Goal: Task Accomplishment & Management: Manage account settings

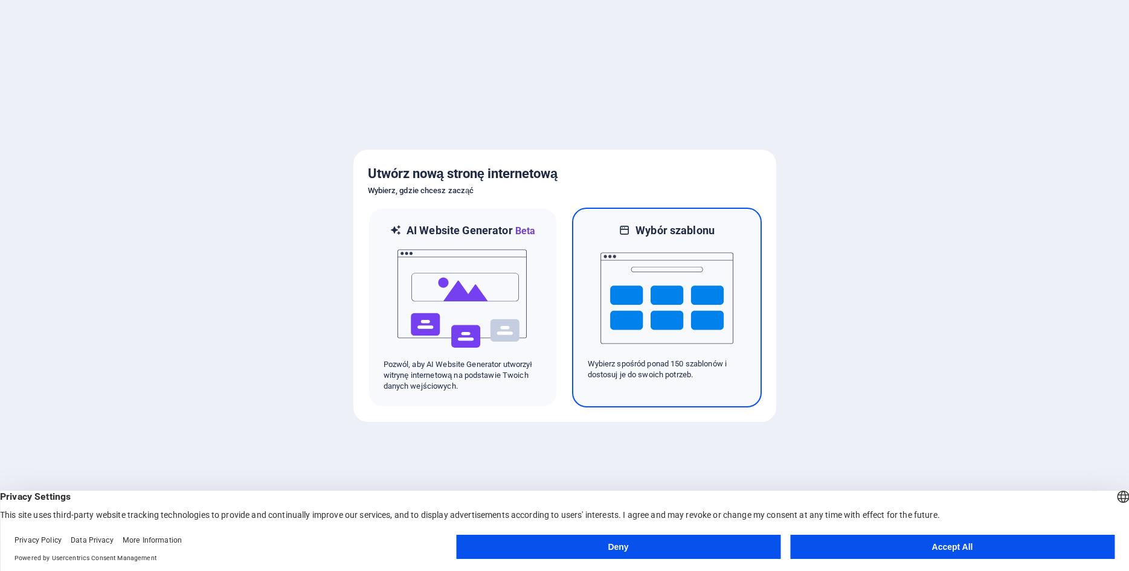
click at [683, 238] on img at bounding box center [666, 298] width 133 height 121
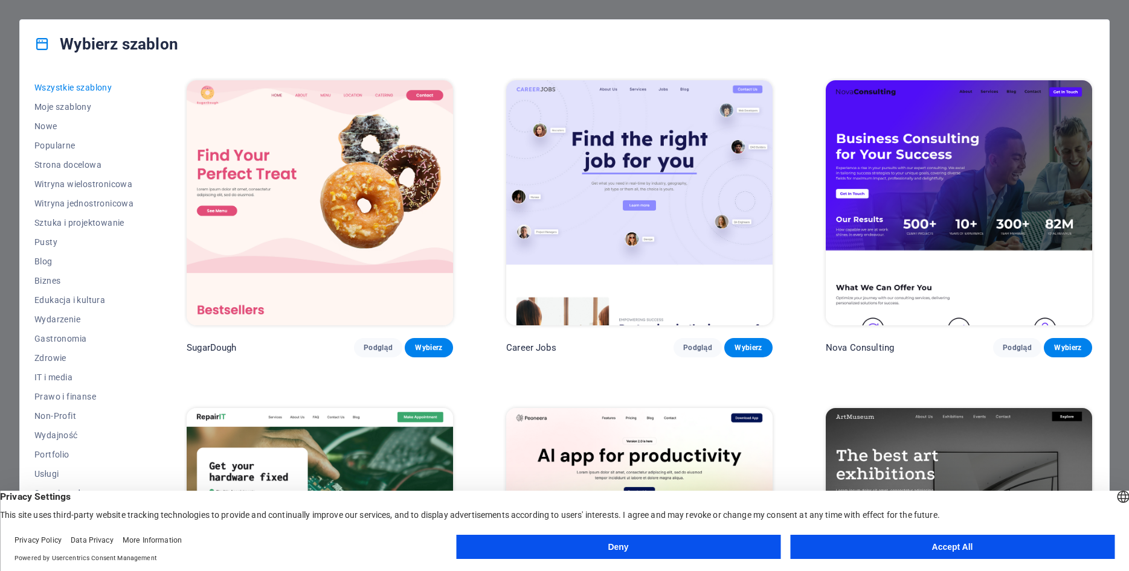
click at [925, 541] on button "Accept All" at bounding box center [952, 547] width 324 height 24
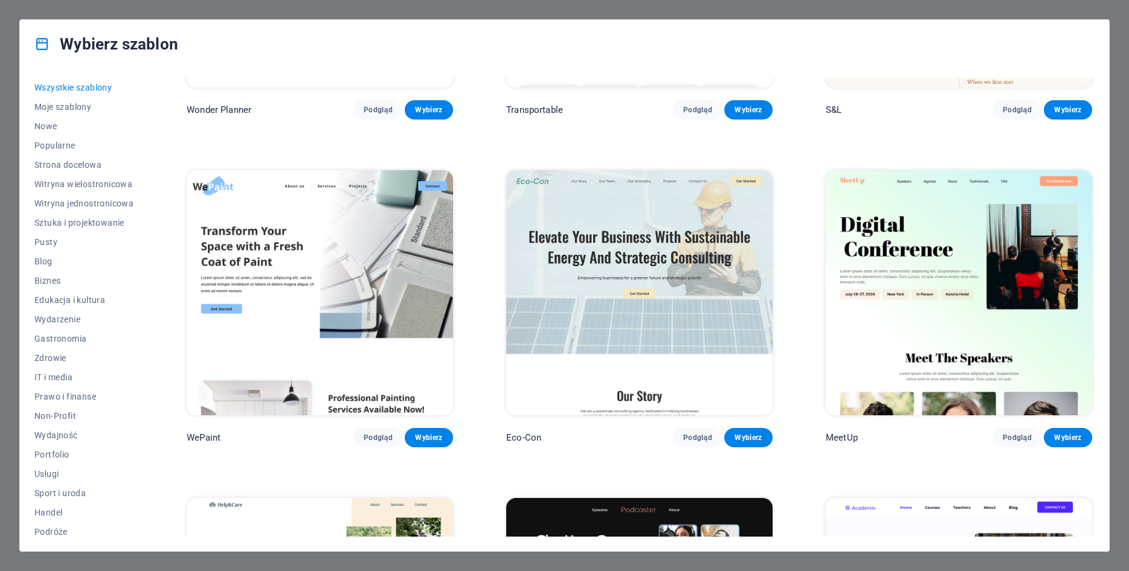
scroll to position [1142, 0]
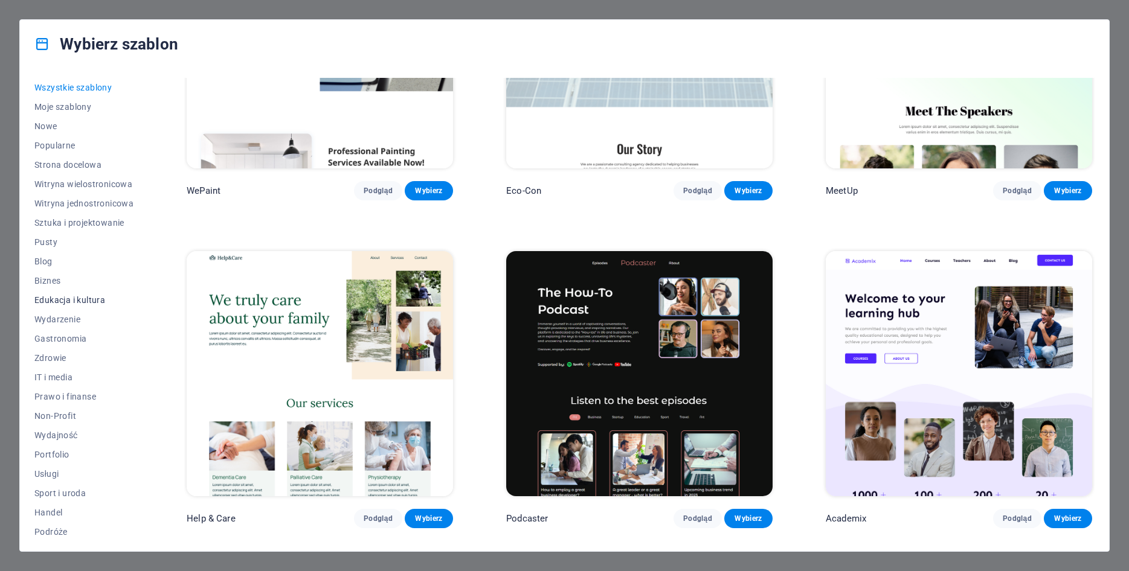
click at [58, 303] on span "Edukacja i kultura" at bounding box center [83, 300] width 99 height 10
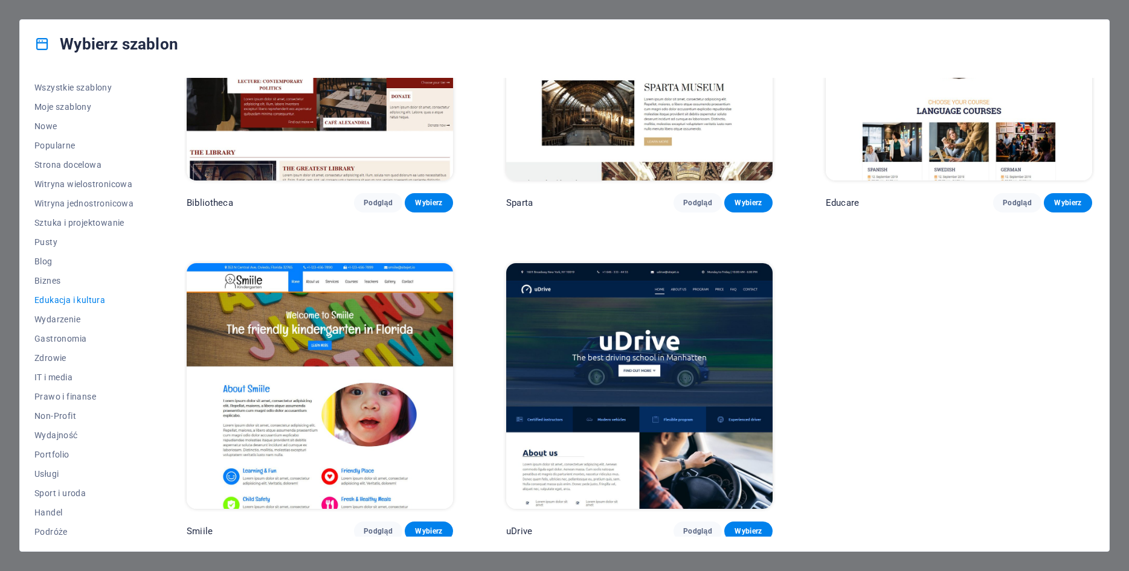
scroll to position [478, 0]
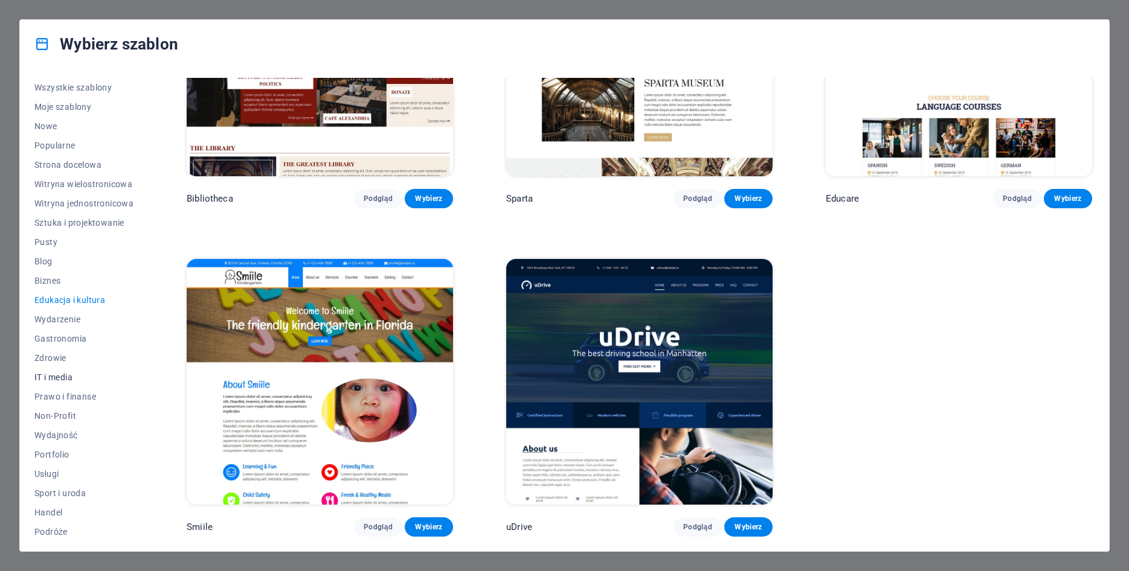
click at [51, 377] on span "IT i media" at bounding box center [83, 378] width 99 height 10
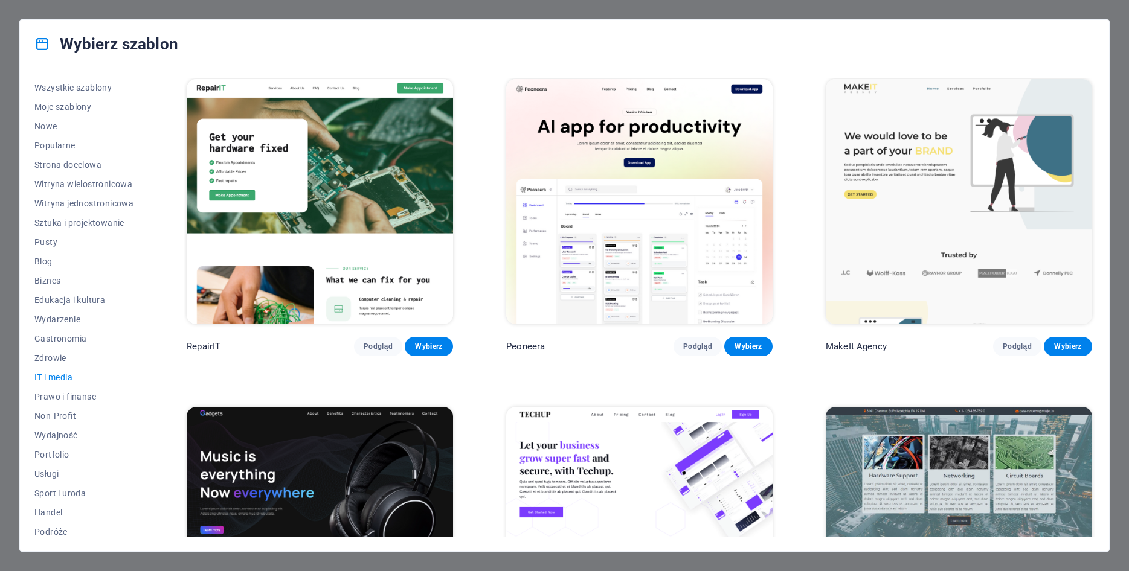
scroll to position [0, 0]
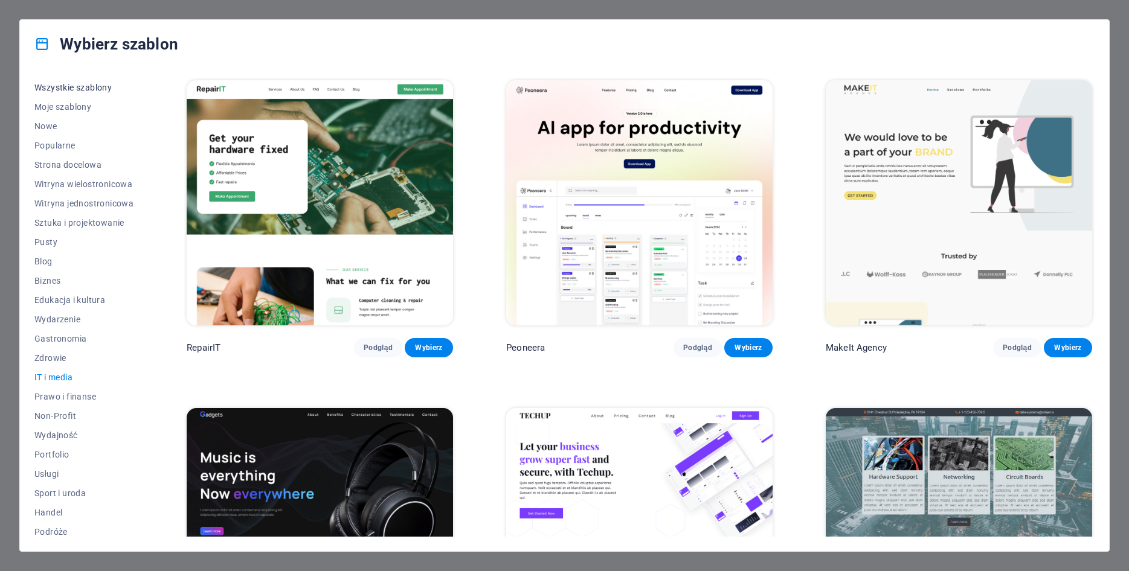
click at [75, 85] on span "Wszystkie szablony" at bounding box center [83, 88] width 99 height 10
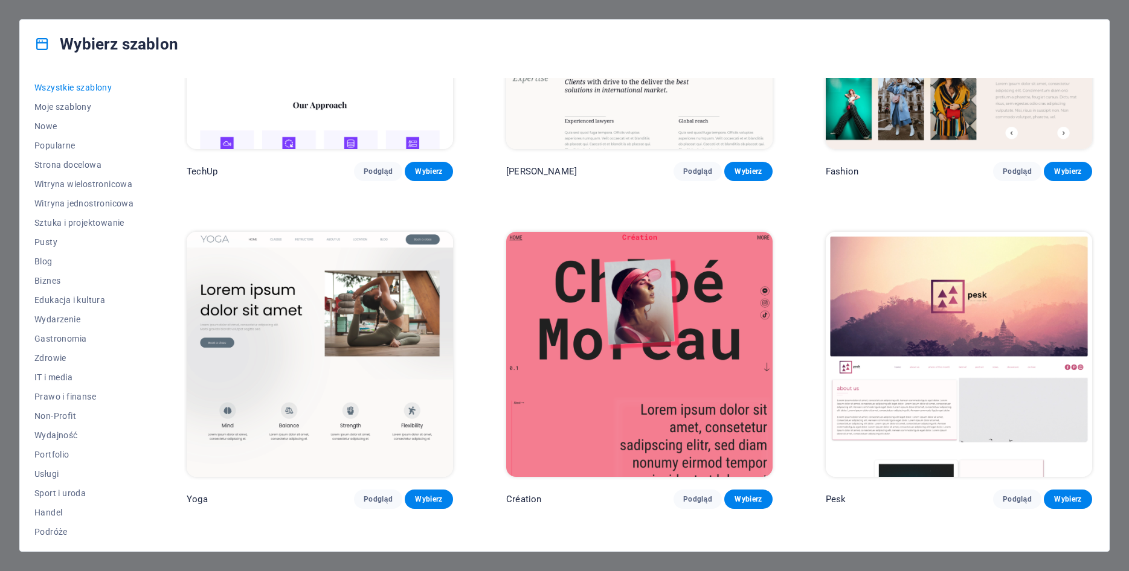
scroll to position [5165, 0]
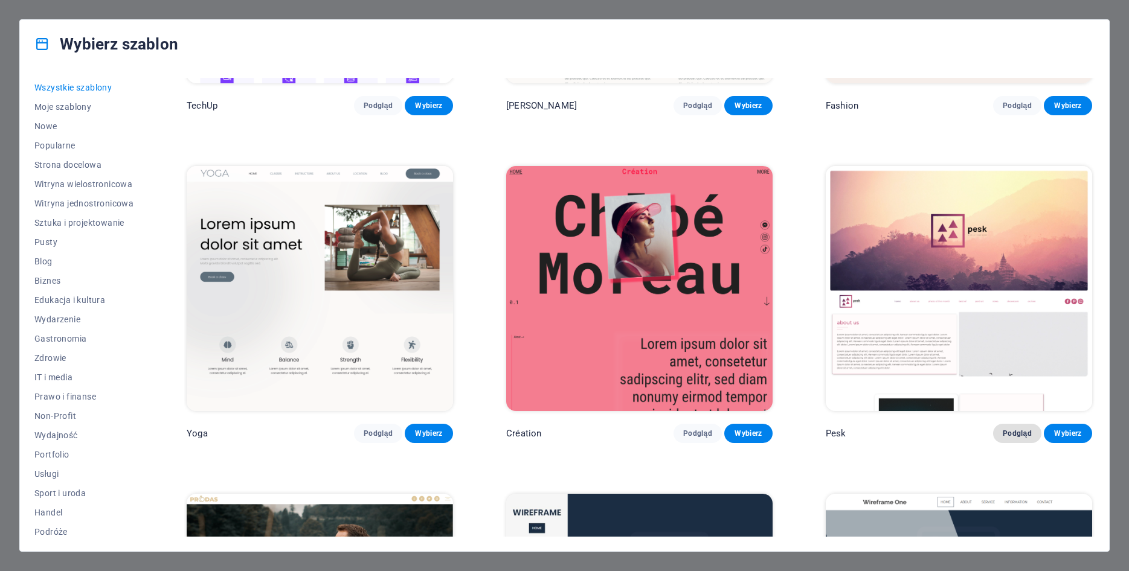
click at [1020, 439] on span "Podgląd" at bounding box center [1017, 434] width 29 height 10
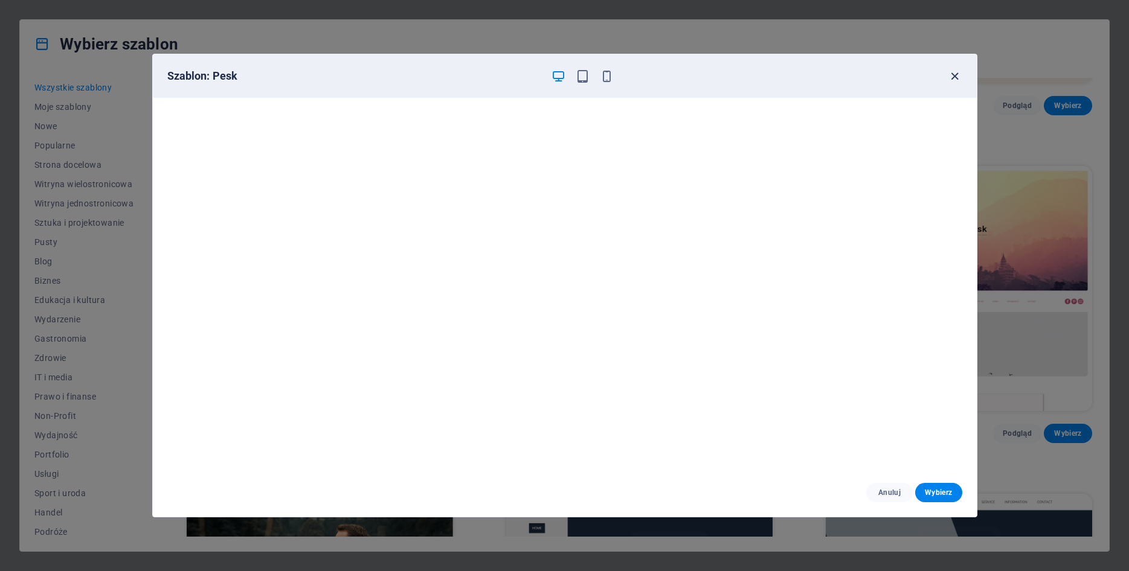
click at [954, 77] on icon "button" at bounding box center [955, 76] width 14 height 14
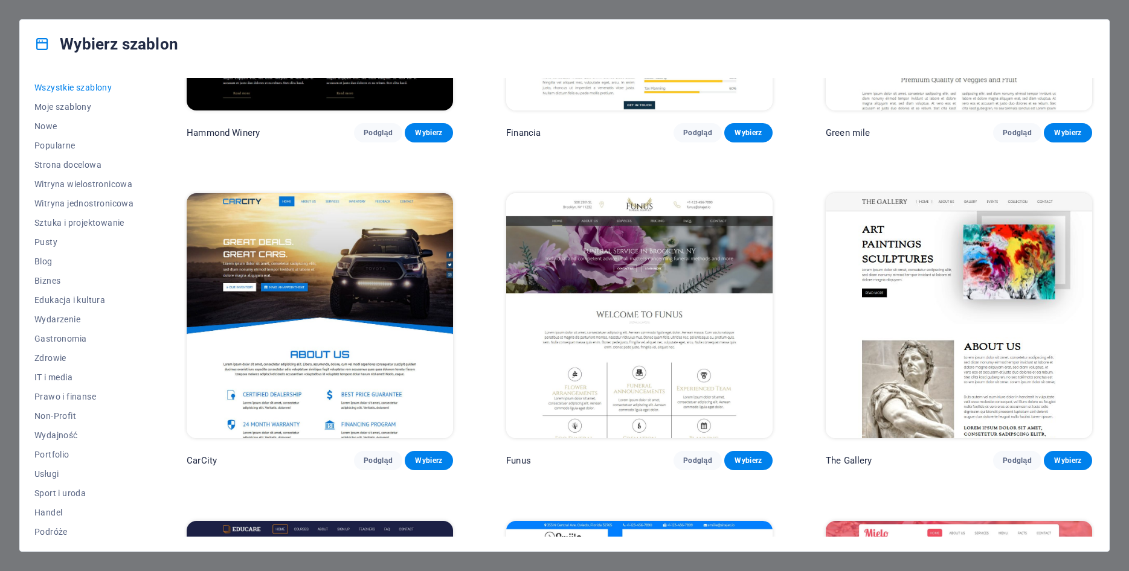
scroll to position [9840, 0]
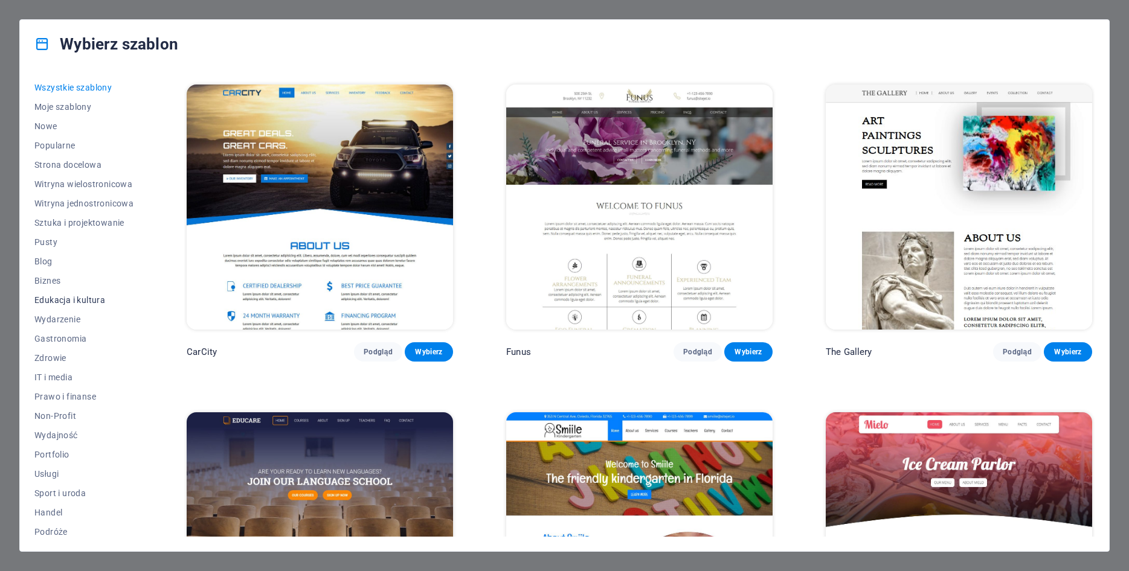
click at [77, 300] on span "Edukacja i kultura" at bounding box center [83, 300] width 99 height 10
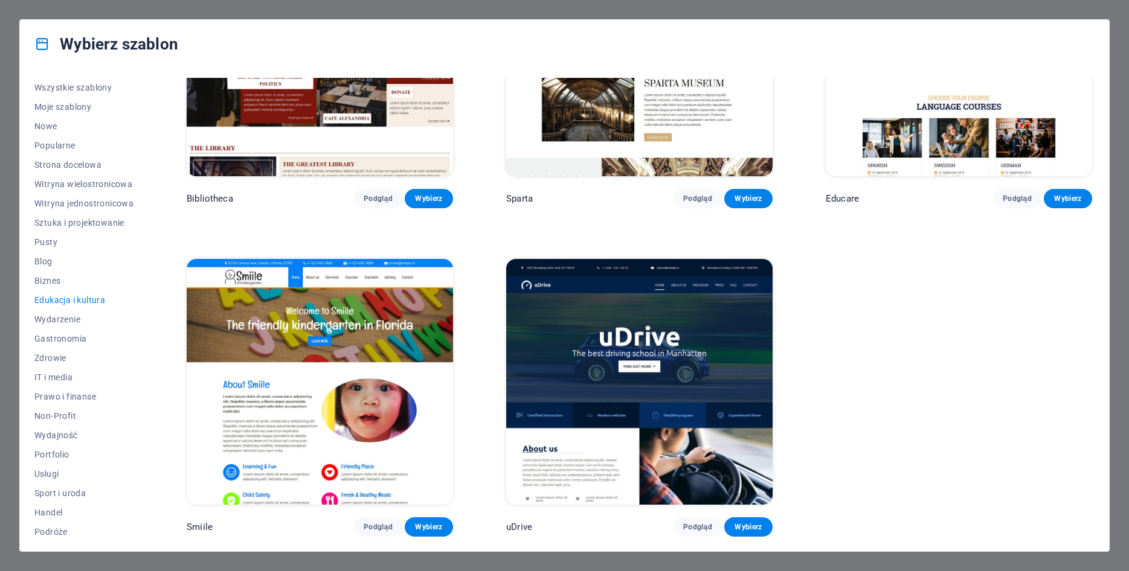
scroll to position [0, 0]
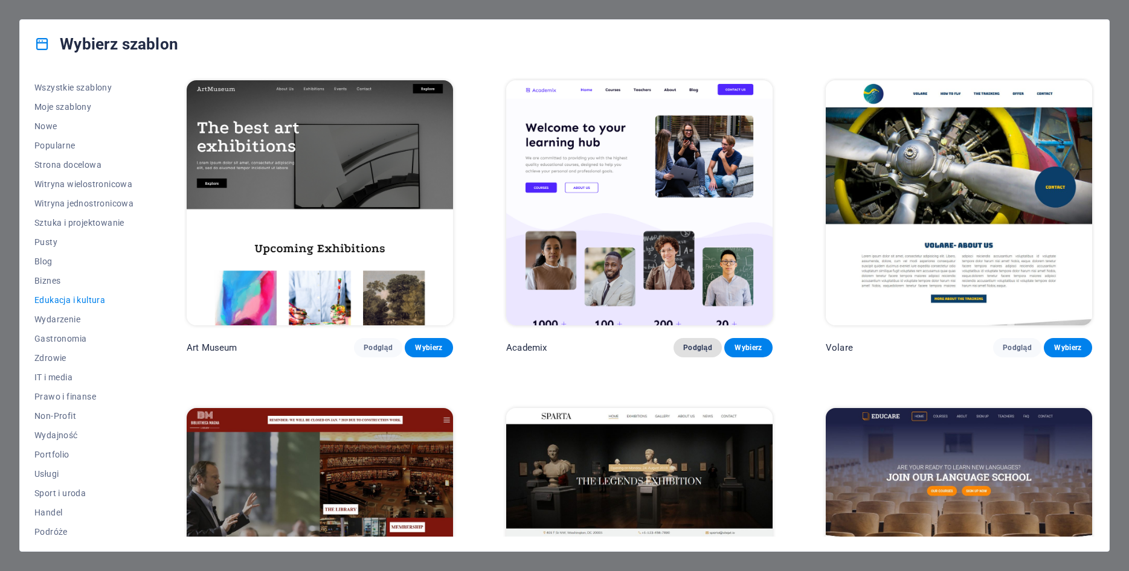
click at [705, 347] on span "Podgląd" at bounding box center [697, 348] width 29 height 10
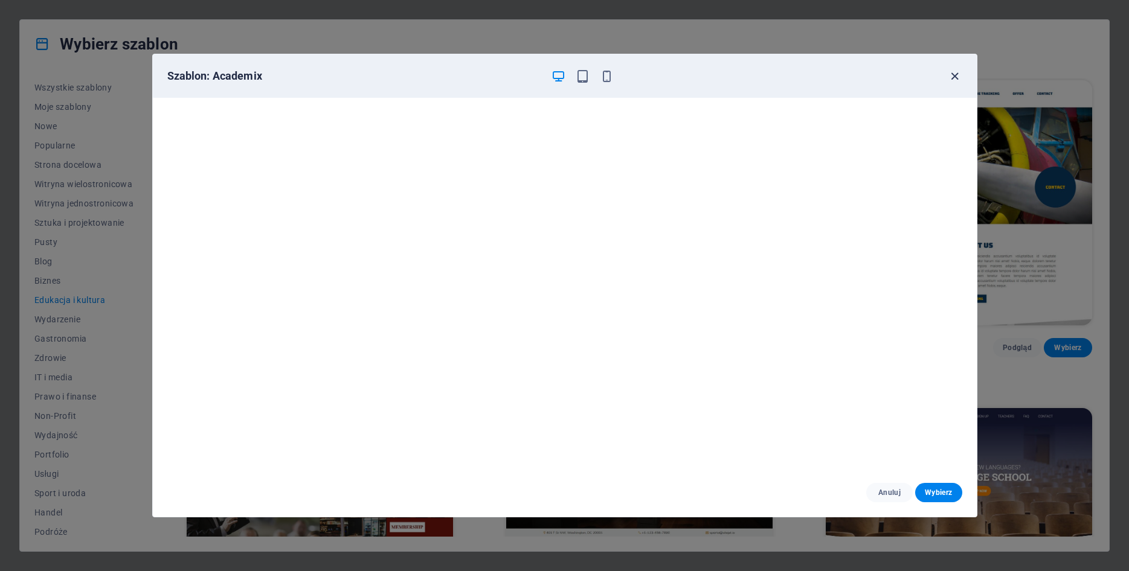
click at [951, 81] on icon "button" at bounding box center [955, 76] width 14 height 14
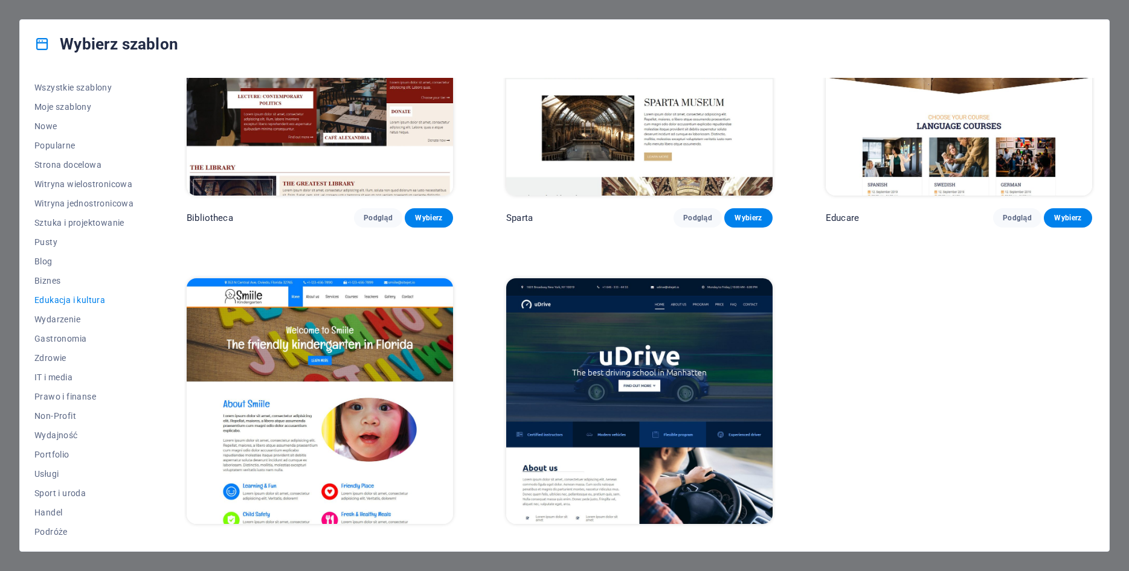
scroll to position [478, 0]
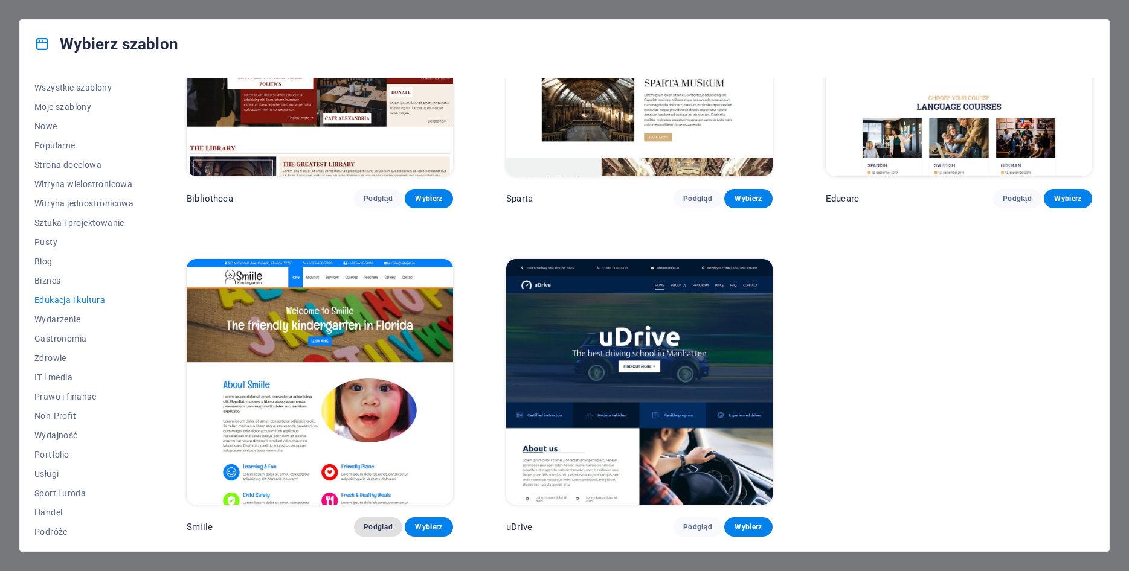
click at [385, 530] on span "Podgląd" at bounding box center [378, 528] width 29 height 10
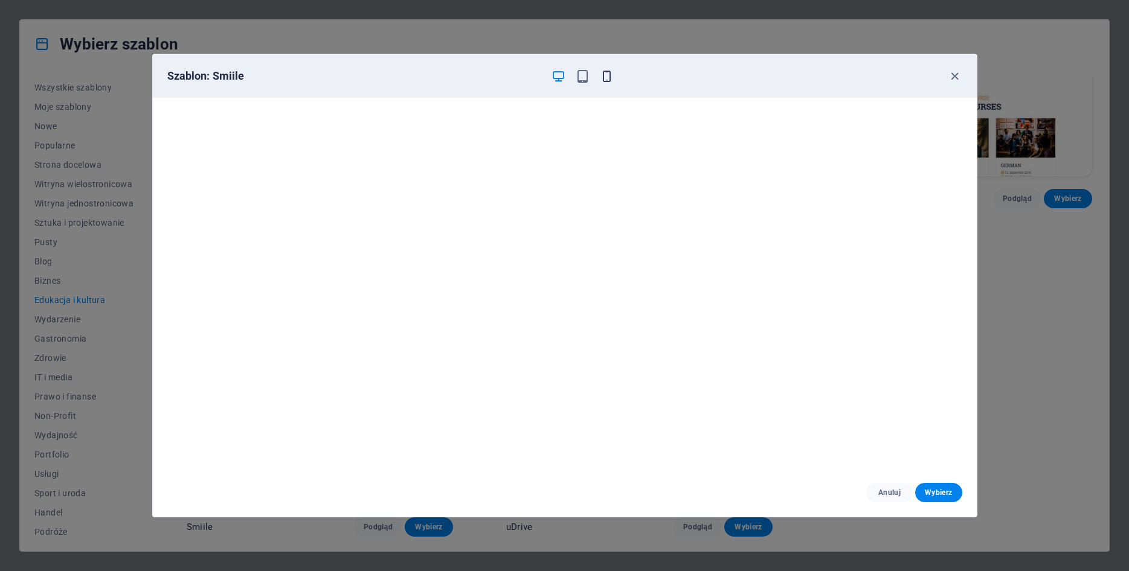
click at [612, 74] on icon "button" at bounding box center [607, 76] width 14 height 14
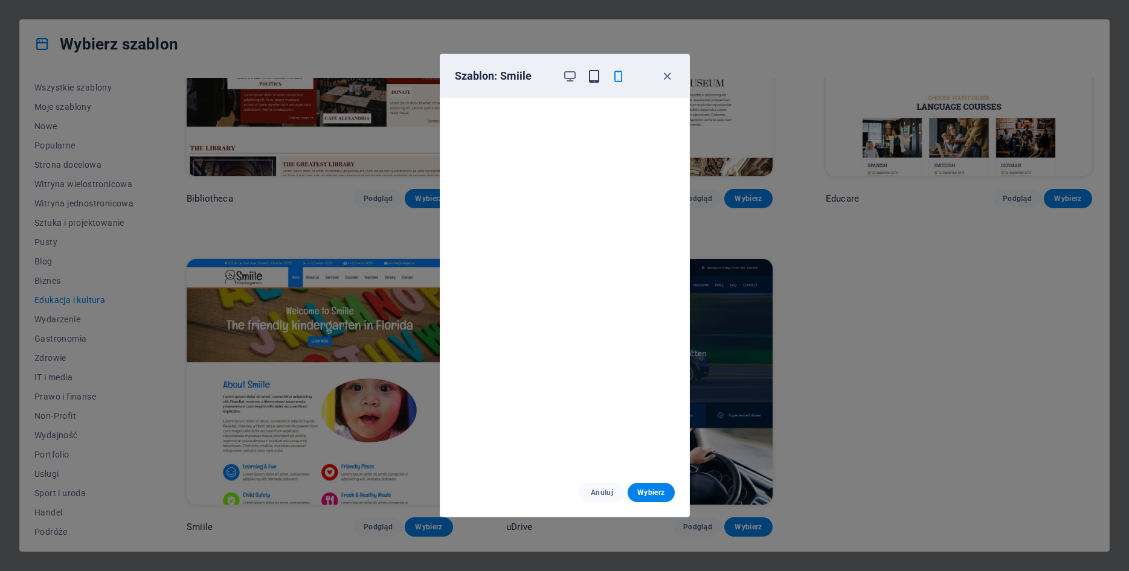
click at [591, 82] on icon "button" at bounding box center [594, 76] width 14 height 14
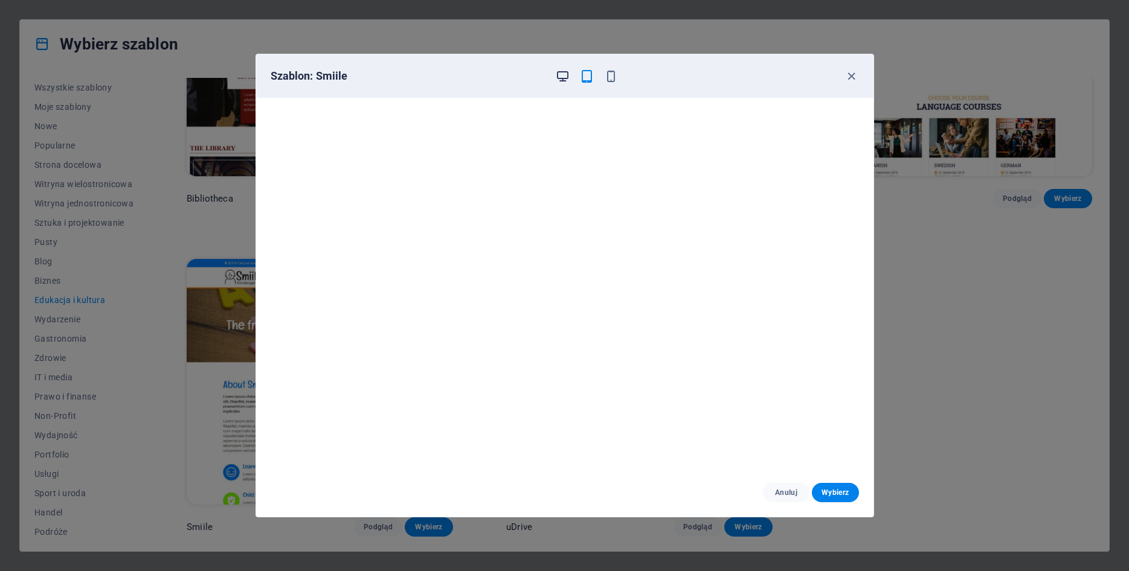
click at [563, 73] on icon "button" at bounding box center [563, 76] width 14 height 14
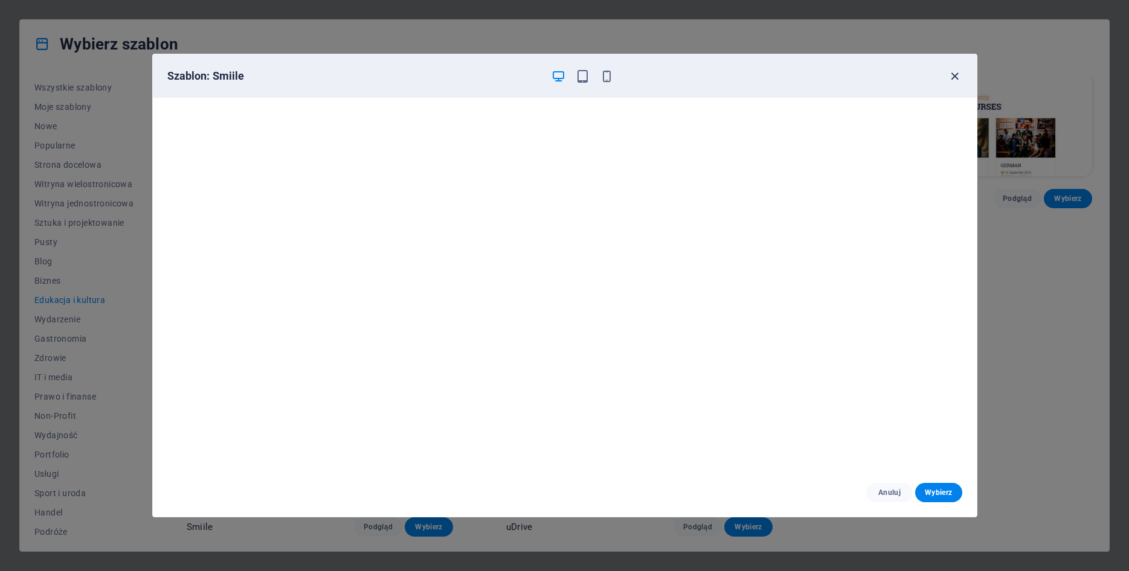
click at [954, 77] on icon "button" at bounding box center [955, 76] width 14 height 14
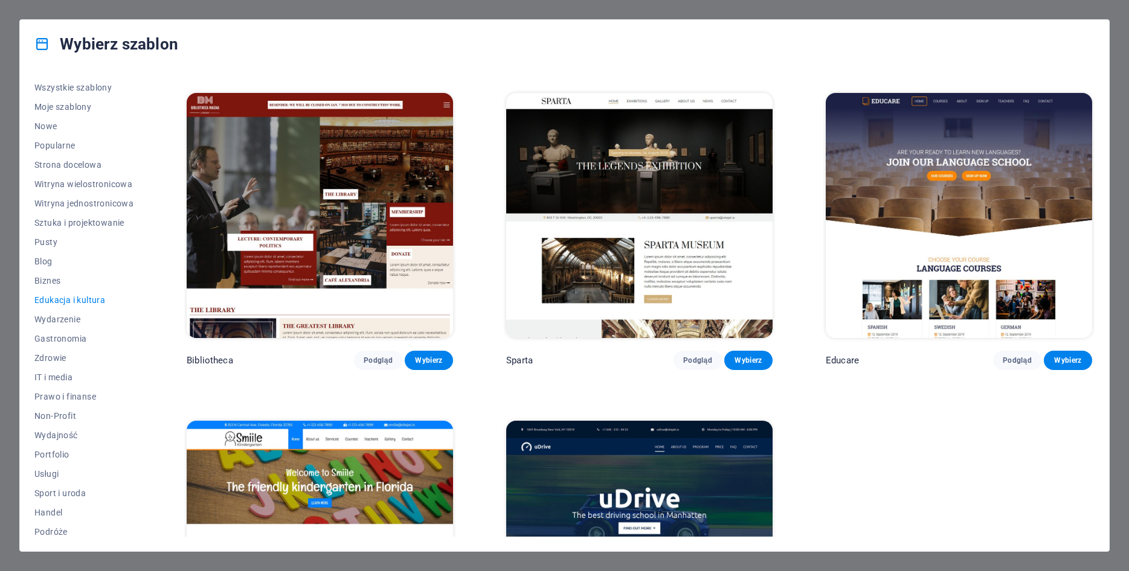
scroll to position [315, 0]
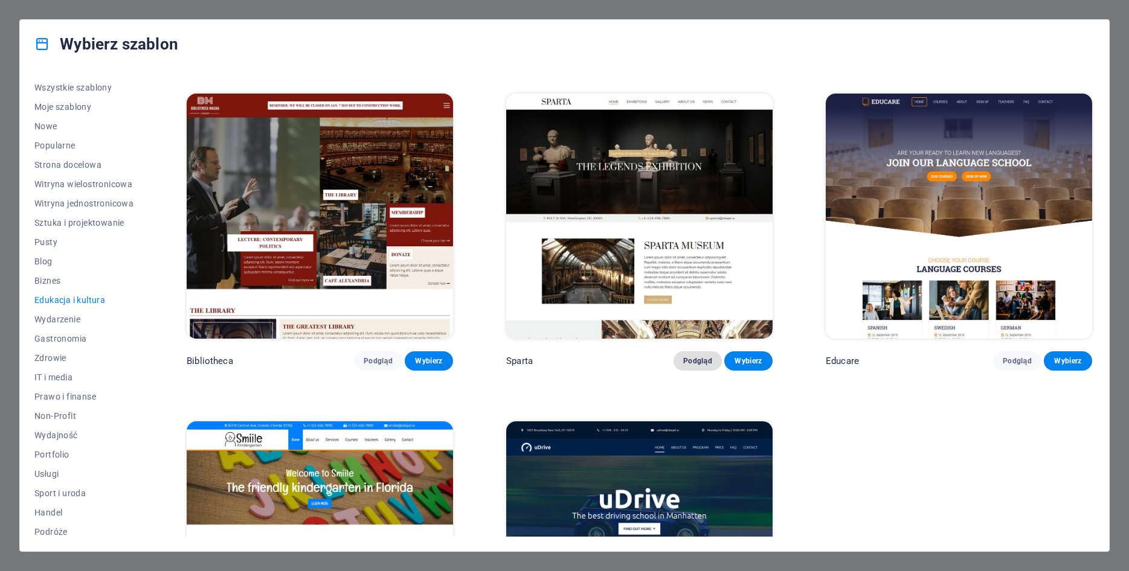
click at [703, 362] on span "Podgląd" at bounding box center [697, 361] width 29 height 10
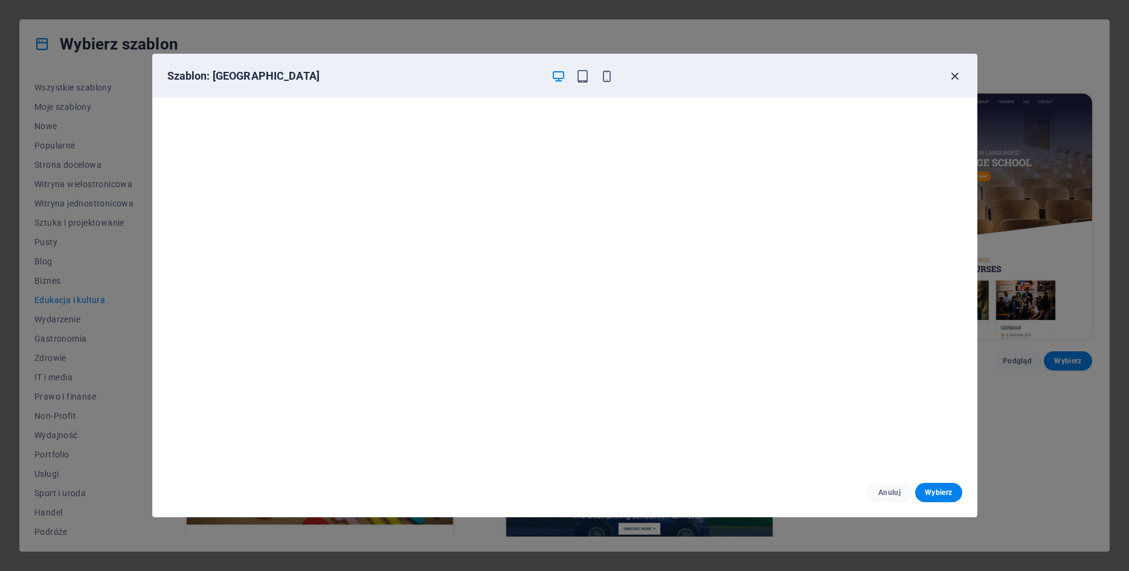
click at [956, 73] on icon "button" at bounding box center [955, 76] width 14 height 14
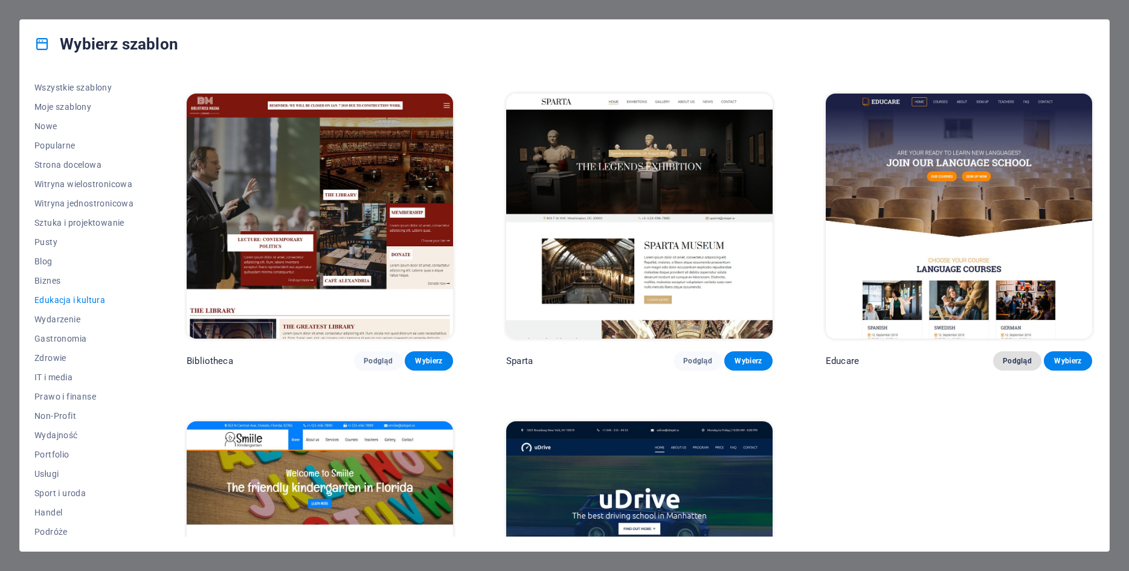
click at [1031, 364] on span "Podgląd" at bounding box center [1017, 361] width 29 height 10
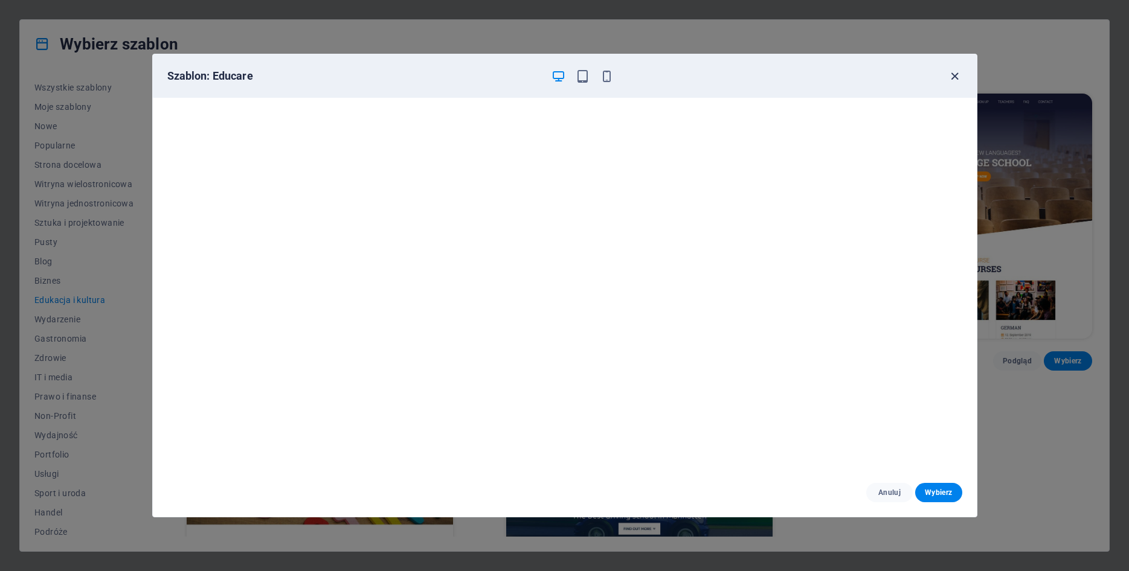
click at [955, 74] on icon "button" at bounding box center [955, 76] width 14 height 14
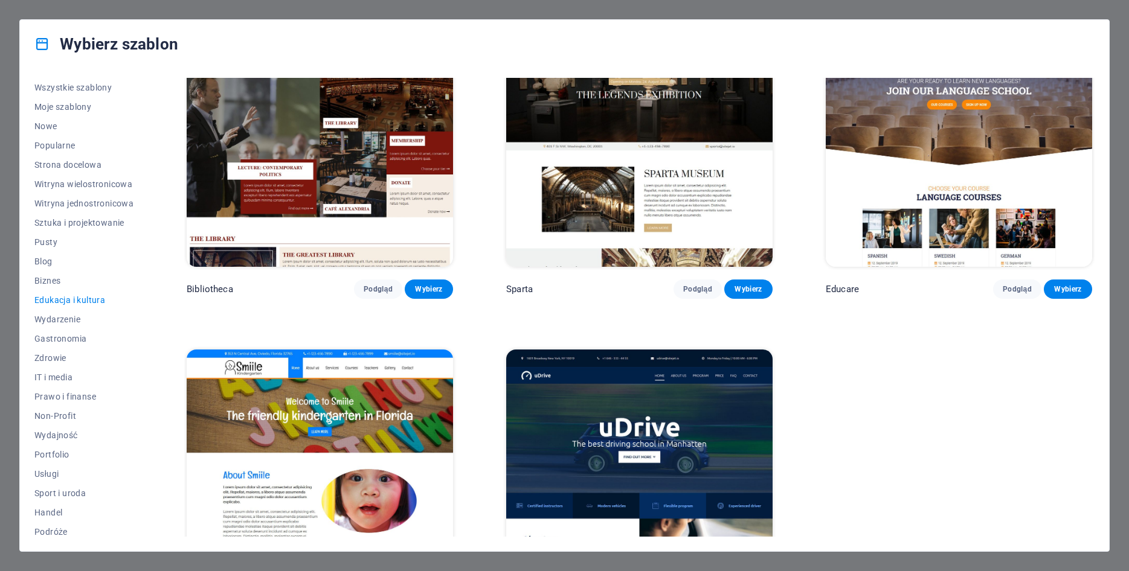
scroll to position [478, 0]
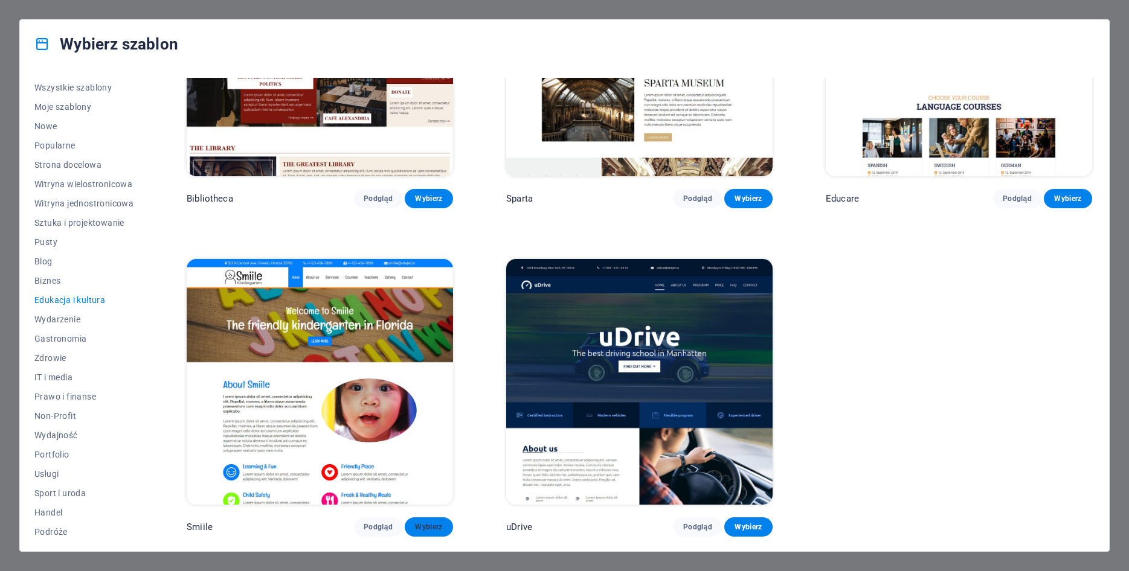
click at [428, 529] on span "Wybierz" at bounding box center [428, 528] width 29 height 10
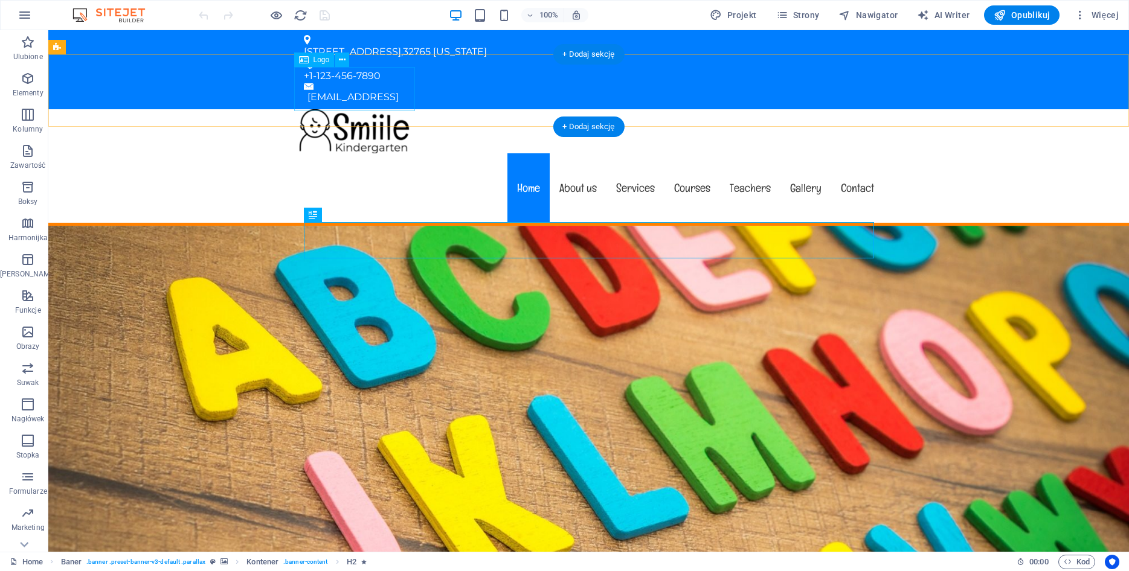
click at [379, 109] on div at bounding box center [589, 131] width 590 height 44
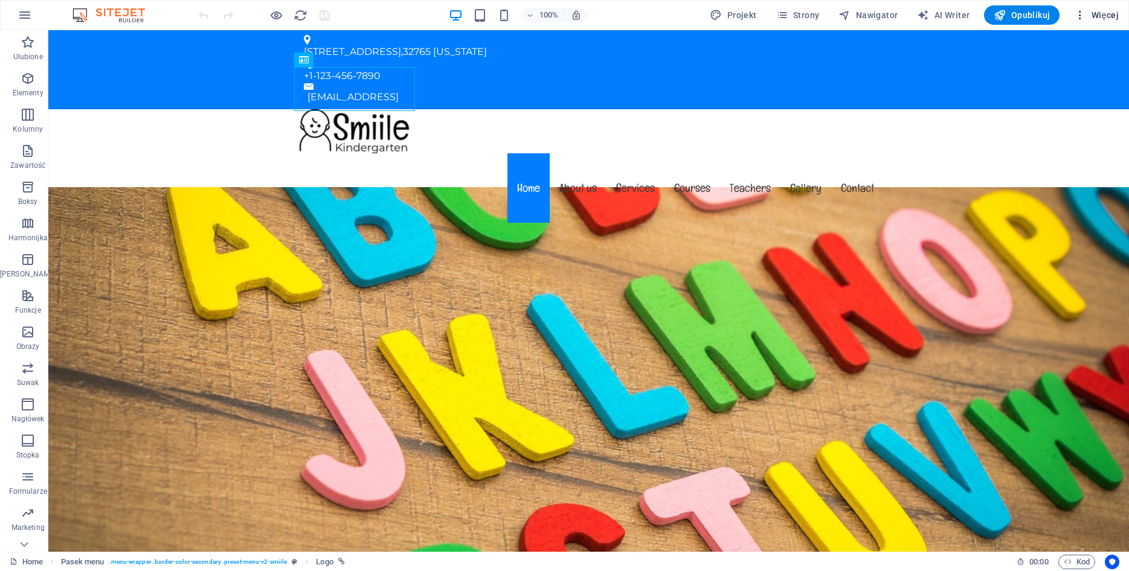
click at [1092, 14] on span "Więcej" at bounding box center [1096, 15] width 45 height 12
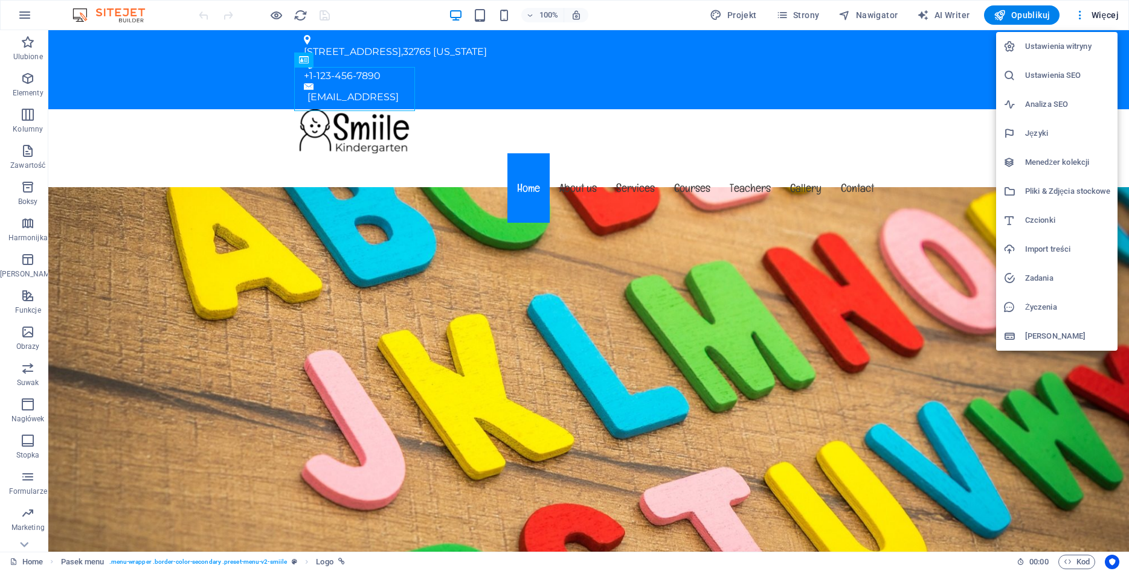
click at [1067, 77] on h6 "Ustawienia SEO" at bounding box center [1067, 75] width 85 height 14
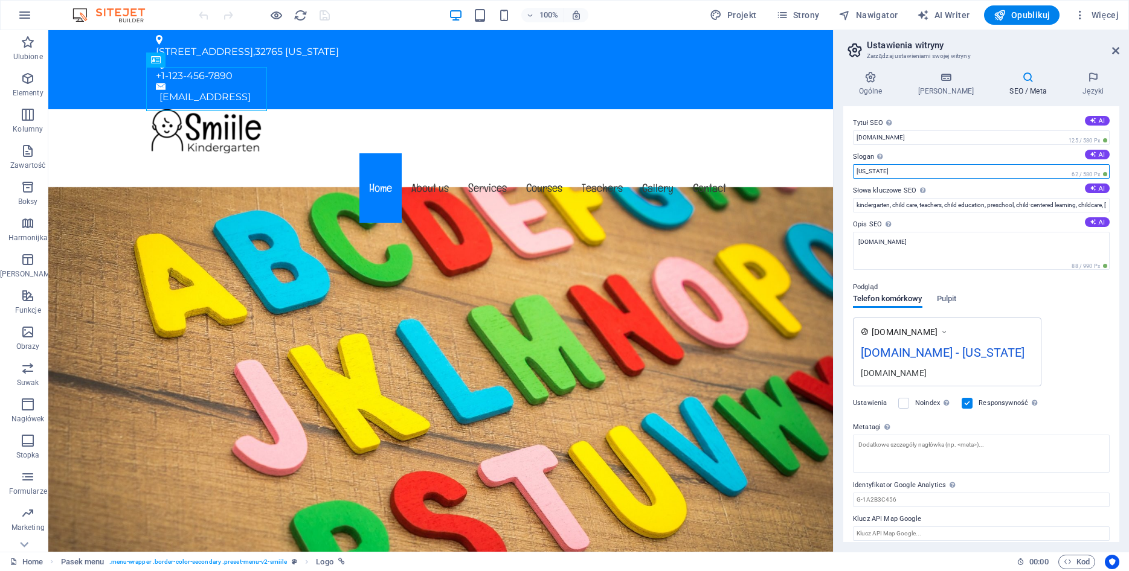
drag, startPoint x: 924, startPoint y: 169, endPoint x: 831, endPoint y: 162, distance: 93.3
click at [853, 164] on input "Florida" at bounding box center [981, 171] width 257 height 14
click at [905, 169] on input "Slogan Slogan Twojej witryny. AI" at bounding box center [981, 171] width 257 height 14
click at [959, 205] on input "kindergarten, child care, teachers, child education, preschool, child-centered …" at bounding box center [981, 205] width 257 height 14
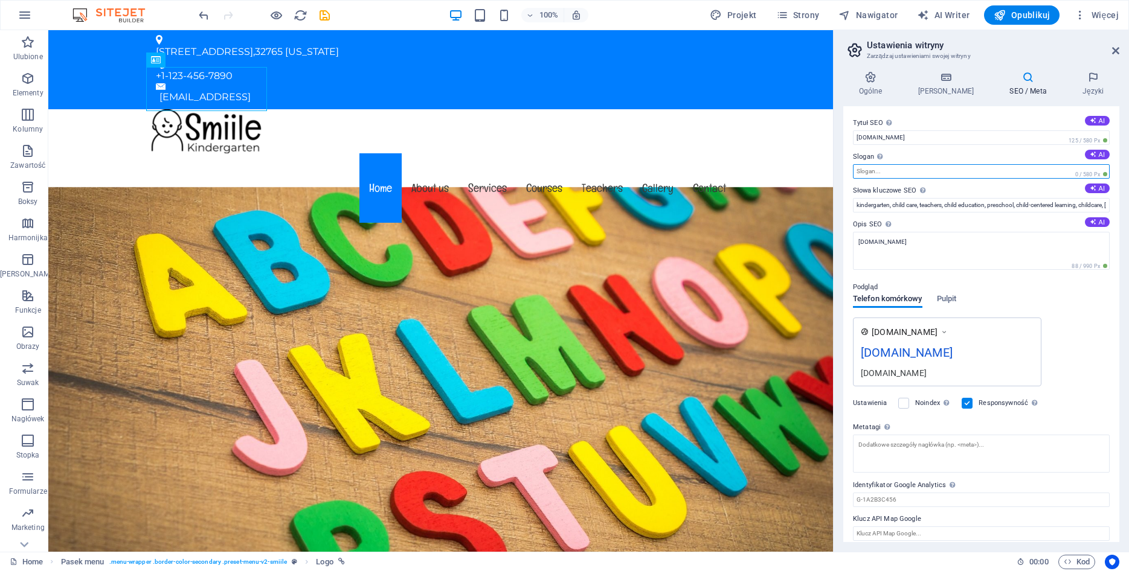
click at [883, 174] on input "Slogan Slogan Twojej witryny. AI" at bounding box center [981, 171] width 257 height 14
type input "OMG"
click at [1023, 209] on input "kindergarten, child care, teachers, child education, preschool, child-centered …" at bounding box center [981, 205] width 257 height 14
click at [1023, 205] on input "kindergarten, child care, teachers, child education, preschool, child-centered …" at bounding box center [981, 205] width 257 height 14
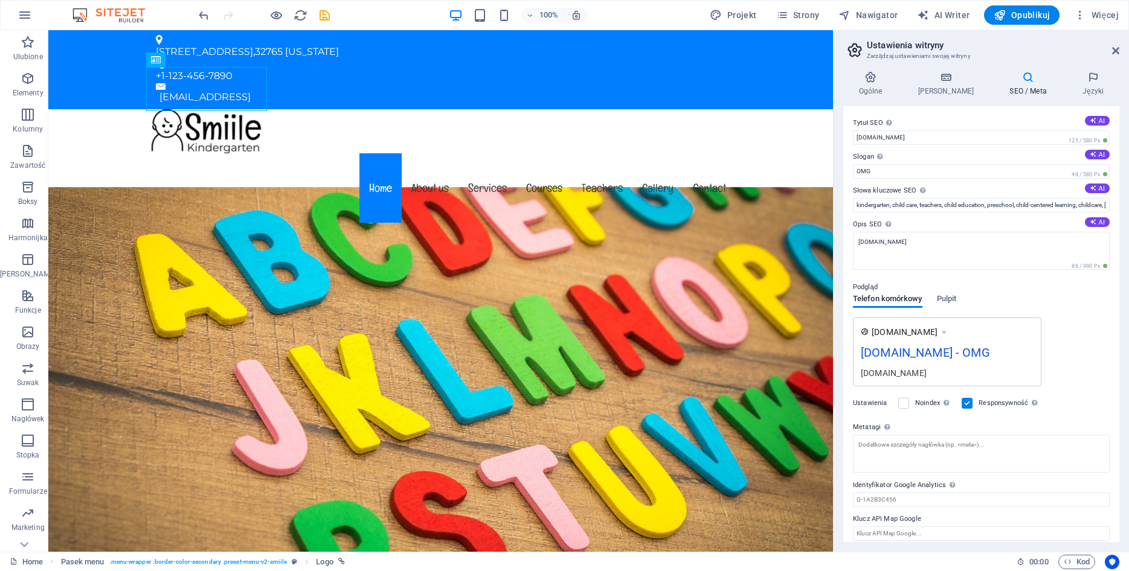
drag, startPoint x: 913, startPoint y: 190, endPoint x: 878, endPoint y: 189, distance: 35.7
click at [878, 189] on label "Słowa kluczowe SEO Rozdzielana przecinkami lista słów kluczowych reprezentujący…" at bounding box center [981, 191] width 257 height 14
click at [870, 189] on label "Słowa kluczowe SEO Rozdzielana przecinkami lista słów kluczowych reprezentujący…" at bounding box center [981, 191] width 257 height 14
click at [870, 198] on input "kindergarten, child care, teachers, child education, preschool, child-centered …" at bounding box center [981, 205] width 257 height 14
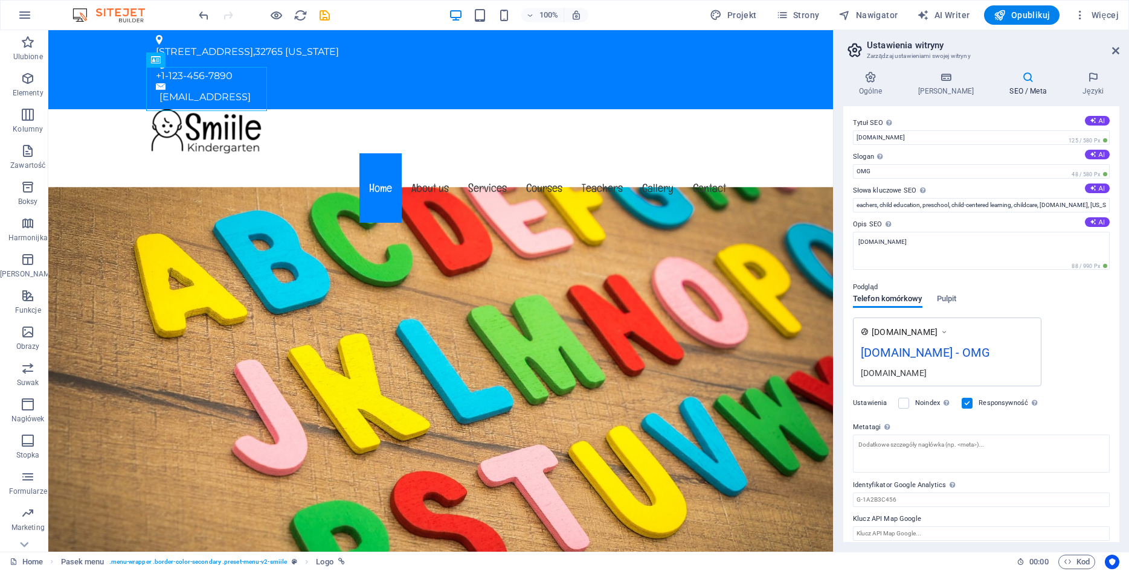
click at [870, 189] on label "Słowa kluczowe SEO Rozdzielana przecinkami lista słów kluczowych reprezentujący…" at bounding box center [981, 191] width 257 height 14
click at [870, 198] on input "kindergarten, child care, teachers, child education, preschool, child-centered …" at bounding box center [981, 205] width 257 height 14
click at [898, 210] on input "kindergarten, child care, teachers, child education, preschool, child-centered …" at bounding box center [981, 205] width 257 height 14
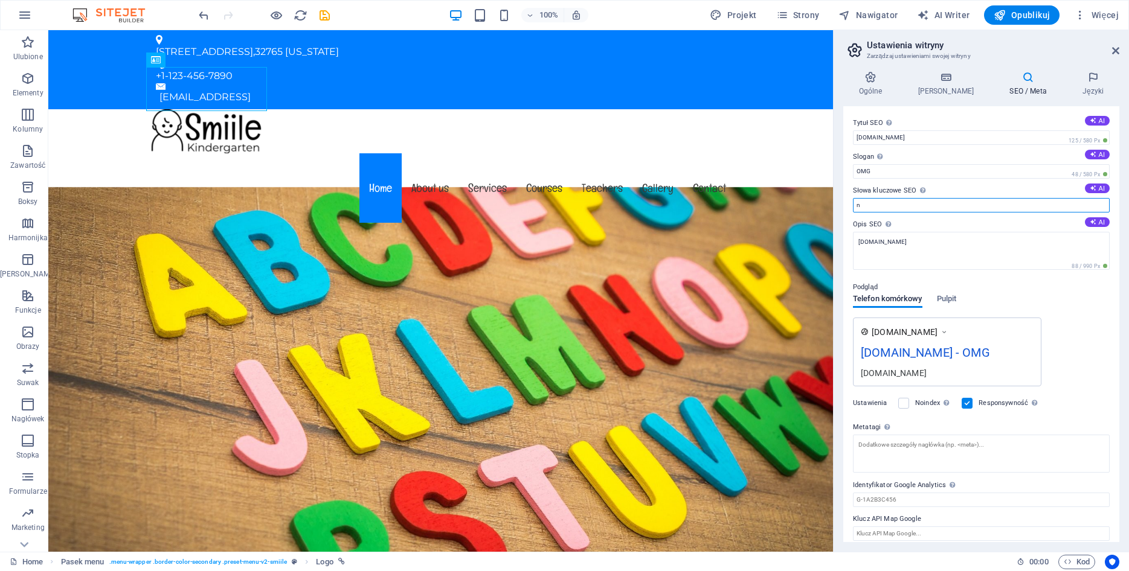
scroll to position [0, 0]
click at [929, 204] on input "nauka, angielski," at bounding box center [981, 205] width 257 height 14
click at [999, 209] on input "nauka, angielski, online, korepetycje, OMG, dzieci," at bounding box center [981, 205] width 257 height 14
paste input "angielski dla dzieci korepetycje"
paste input "nauka angielskiego przez internet dla dzieci"
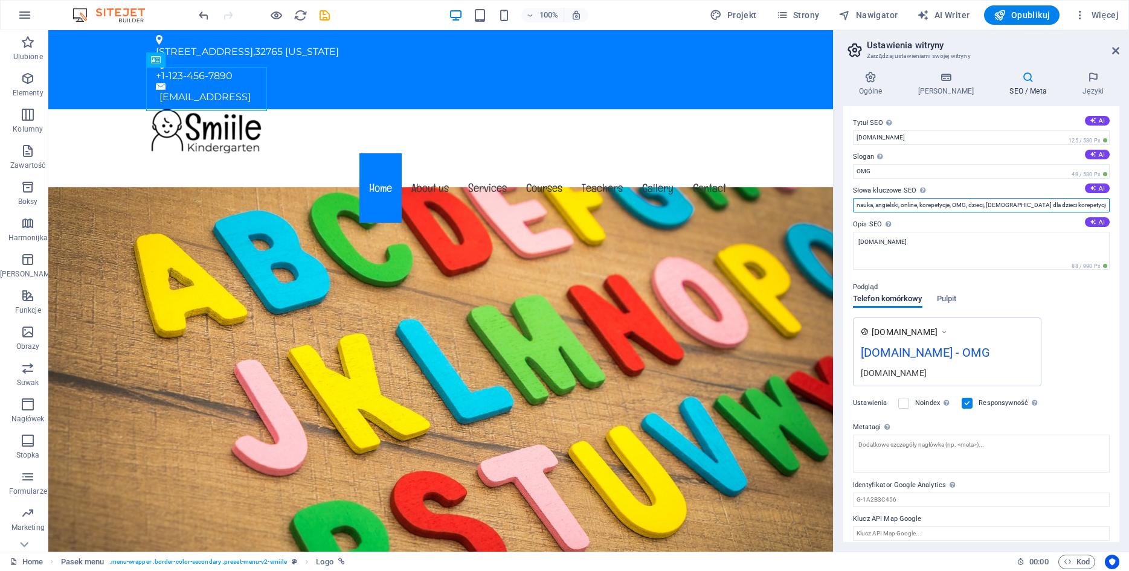
scroll to position [0, 86]
type input "nauka, angielski, online, korepetycje, OMG, dzieci, angielski dla dzieci korepe…"
click at [924, 259] on textarea "[DOMAIN_NAME]" at bounding box center [981, 251] width 257 height 38
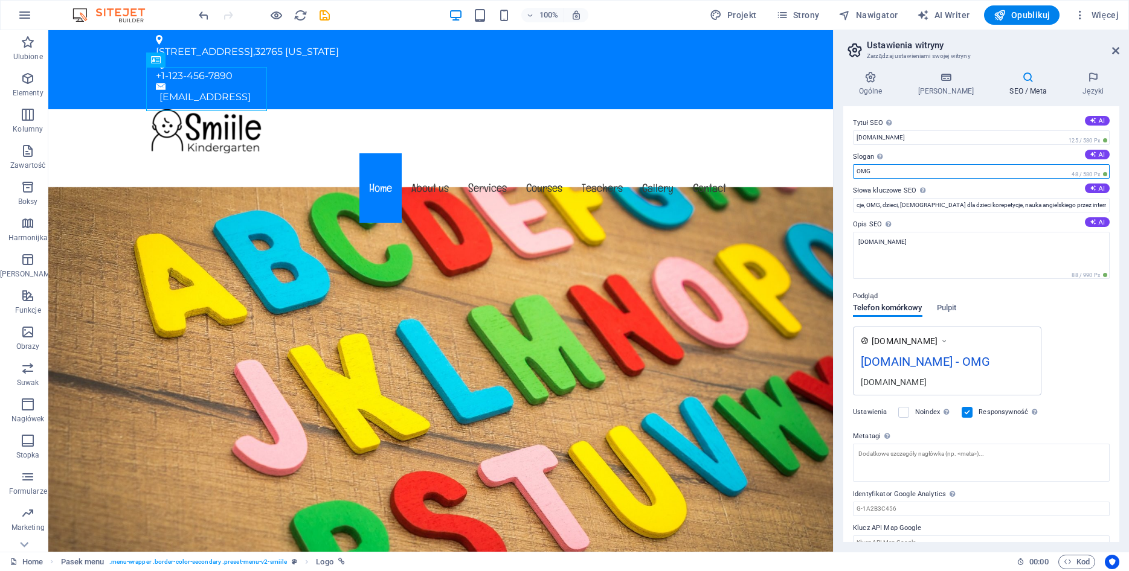
click at [892, 173] on input "OMG" at bounding box center [981, 171] width 257 height 14
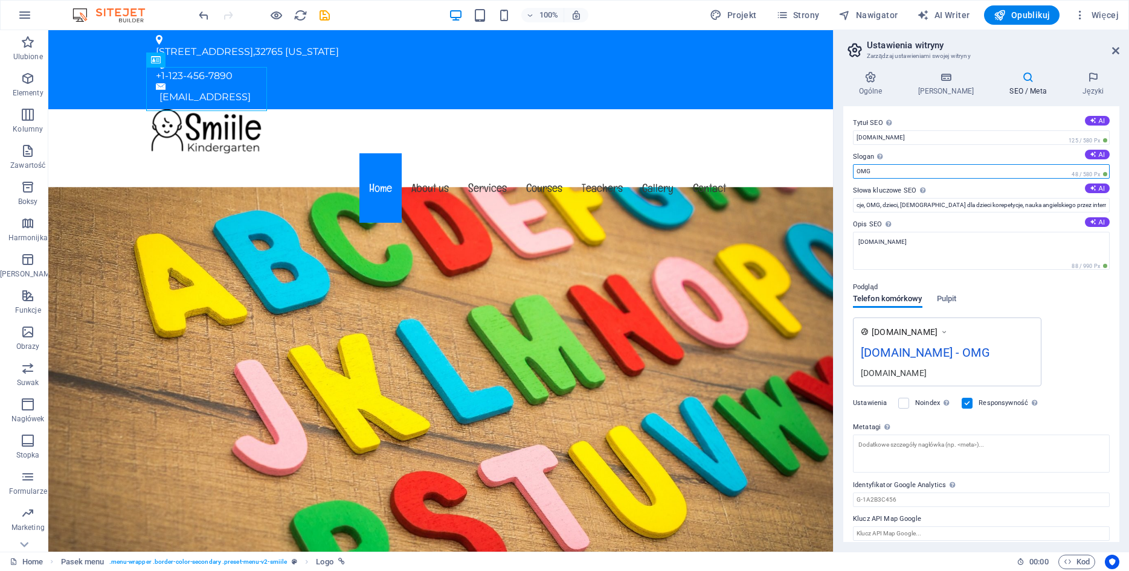
drag, startPoint x: 873, startPoint y: 172, endPoint x: 820, endPoint y: 172, distance: 53.8
click at [853, 172] on input "OMG" at bounding box center [981, 171] width 257 height 14
paste input "nauka, która bawi i rozwija!"
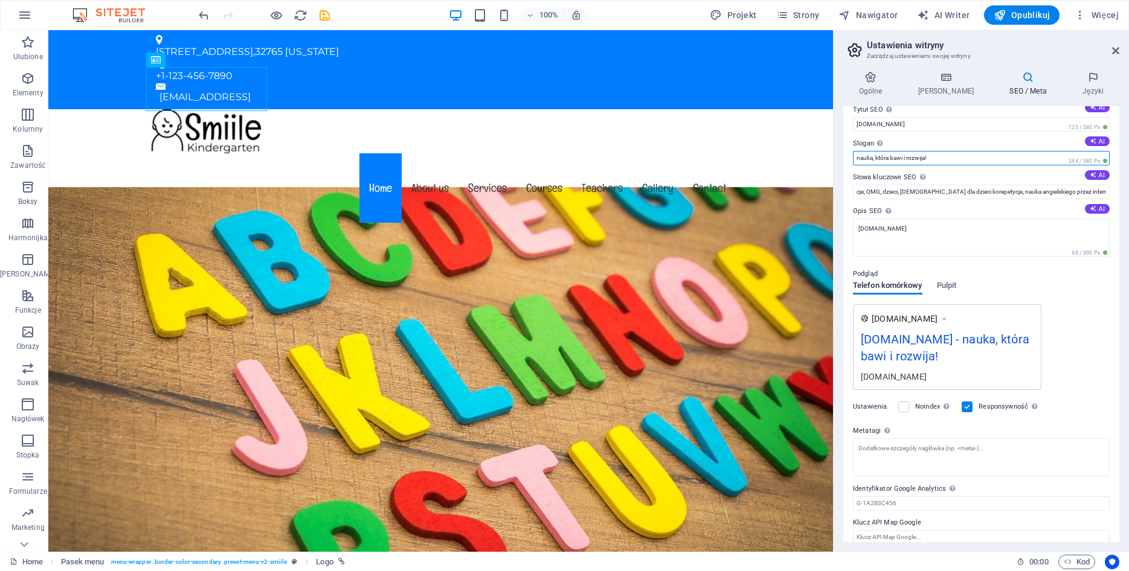
scroll to position [25, 0]
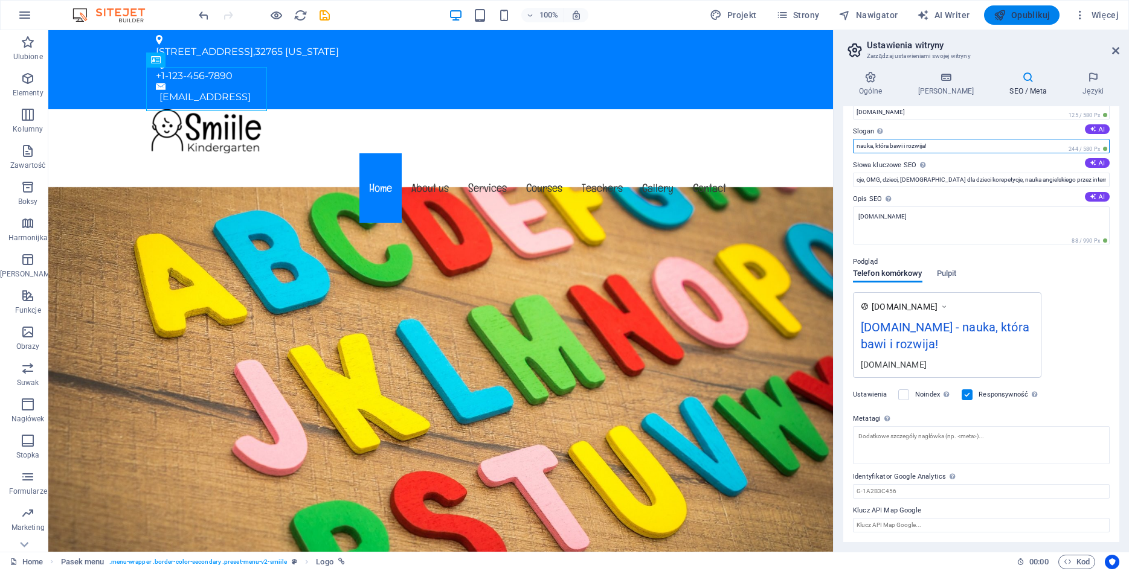
type input "nauka, która bawi i rozwija!"
click at [1014, 19] on span "Opublikuj" at bounding box center [1022, 15] width 56 height 12
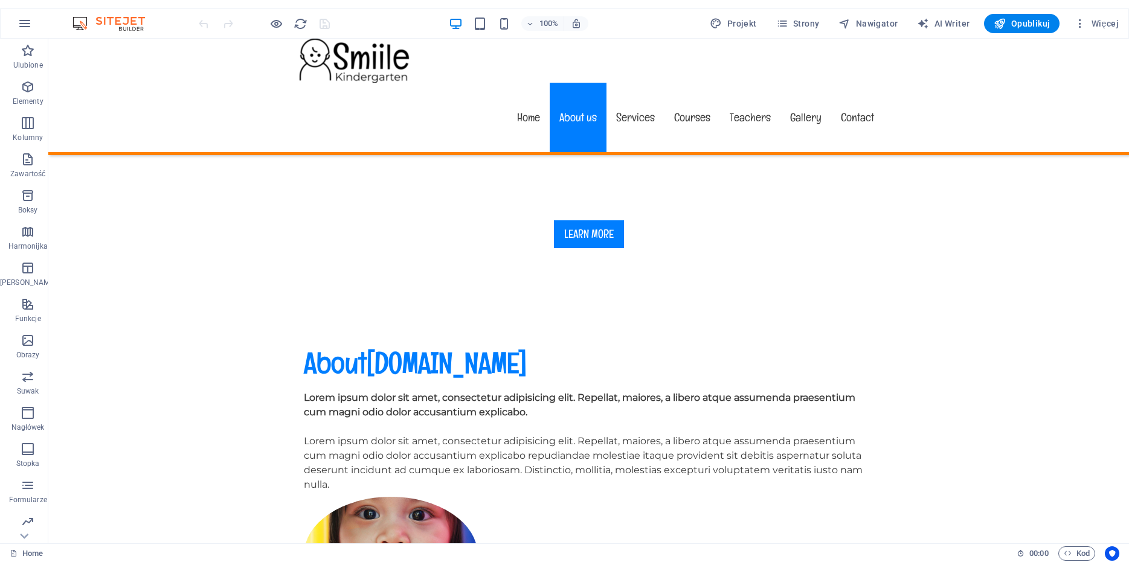
scroll to position [555, 0]
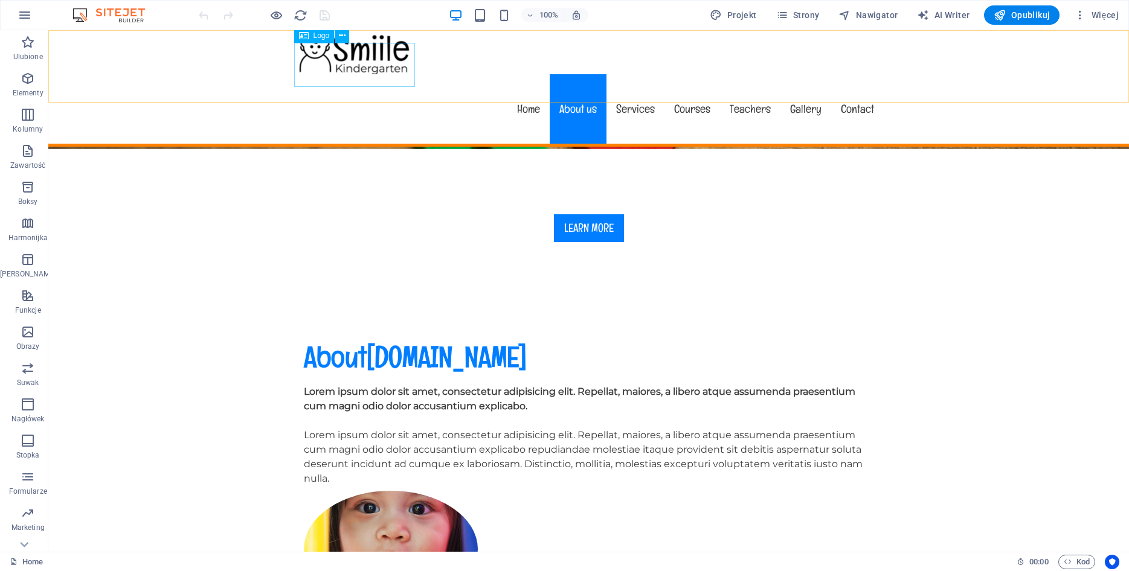
click at [324, 63] on div at bounding box center [589, 52] width 590 height 44
click at [324, 37] on span "Logo" at bounding box center [322, 35] width 16 height 7
click at [347, 36] on button at bounding box center [342, 35] width 14 height 14
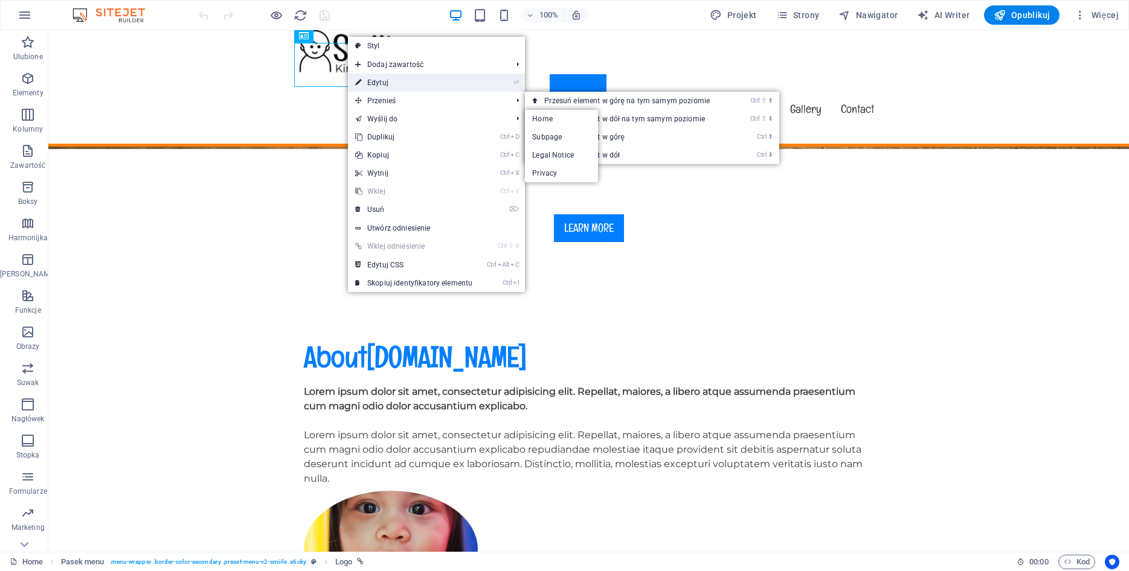
drag, startPoint x: 377, startPoint y: 83, endPoint x: 153, endPoint y: 94, distance: 224.4
click at [377, 83] on link "⏎ Edytuj" at bounding box center [414, 83] width 132 height 18
select select "px"
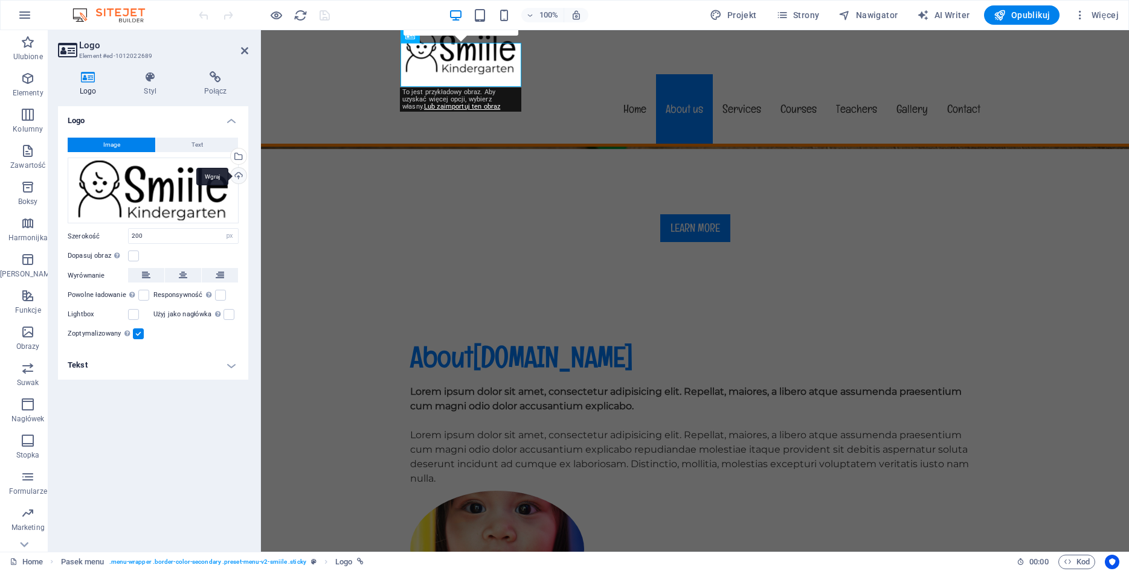
click at [241, 170] on div "Wgraj" at bounding box center [237, 177] width 18 height 18
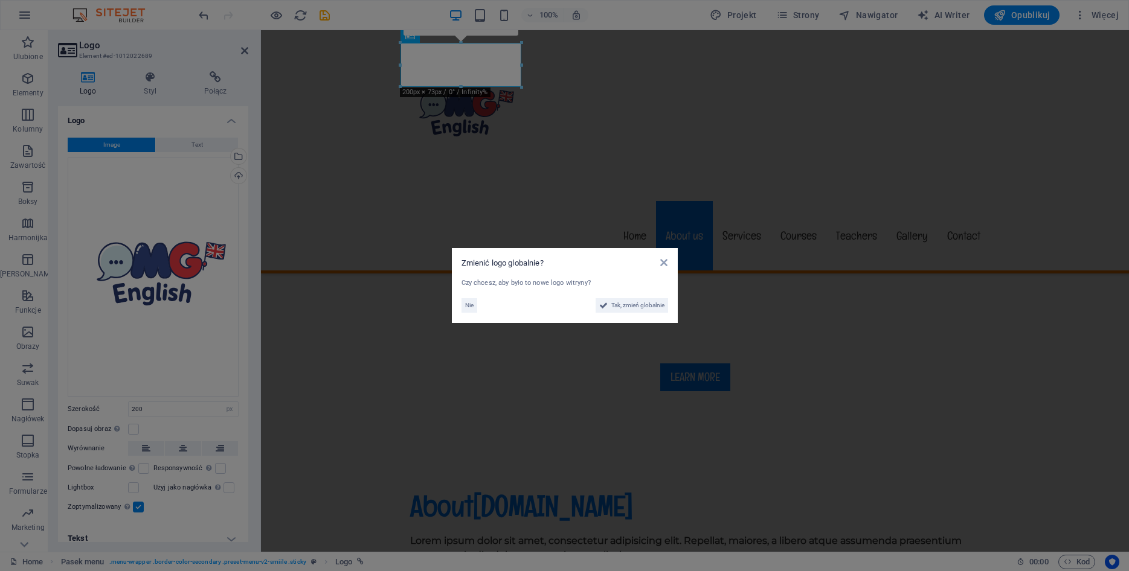
scroll to position [634, 0]
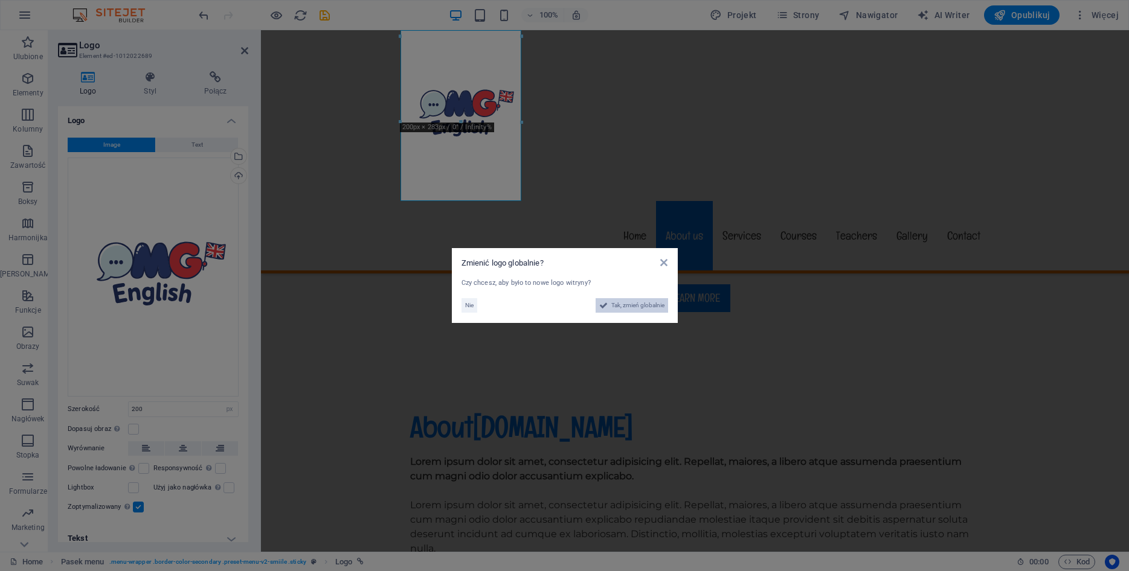
drag, startPoint x: 657, startPoint y: 306, endPoint x: 378, endPoint y: 277, distance: 280.6
click at [657, 306] on span "Tak, zmień globalnie" at bounding box center [637, 305] width 53 height 14
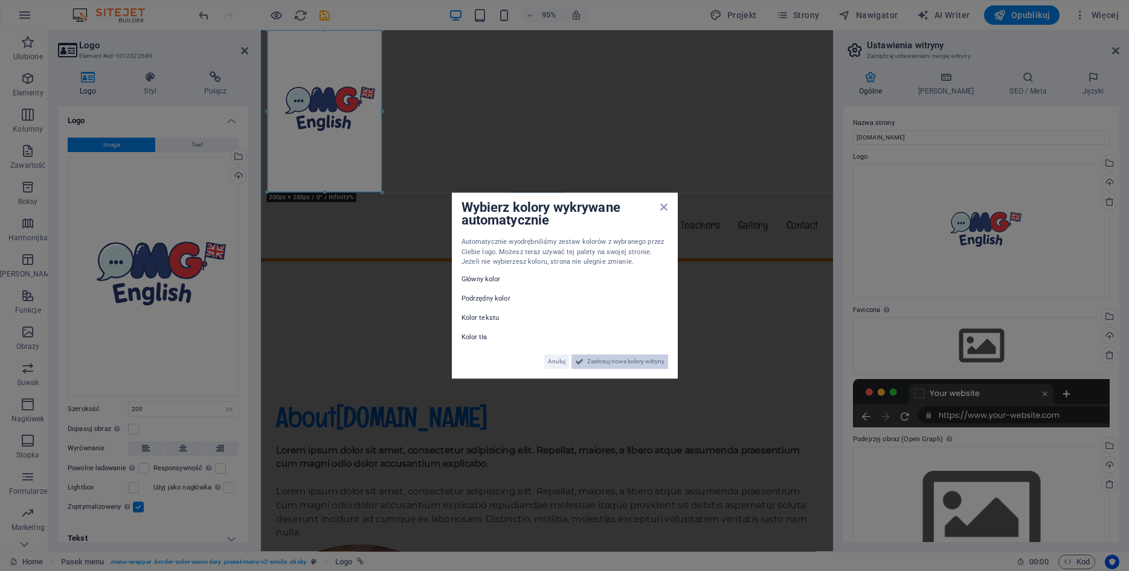
click at [617, 359] on span "Zastosuj nowe kolory witryny" at bounding box center [625, 362] width 77 height 14
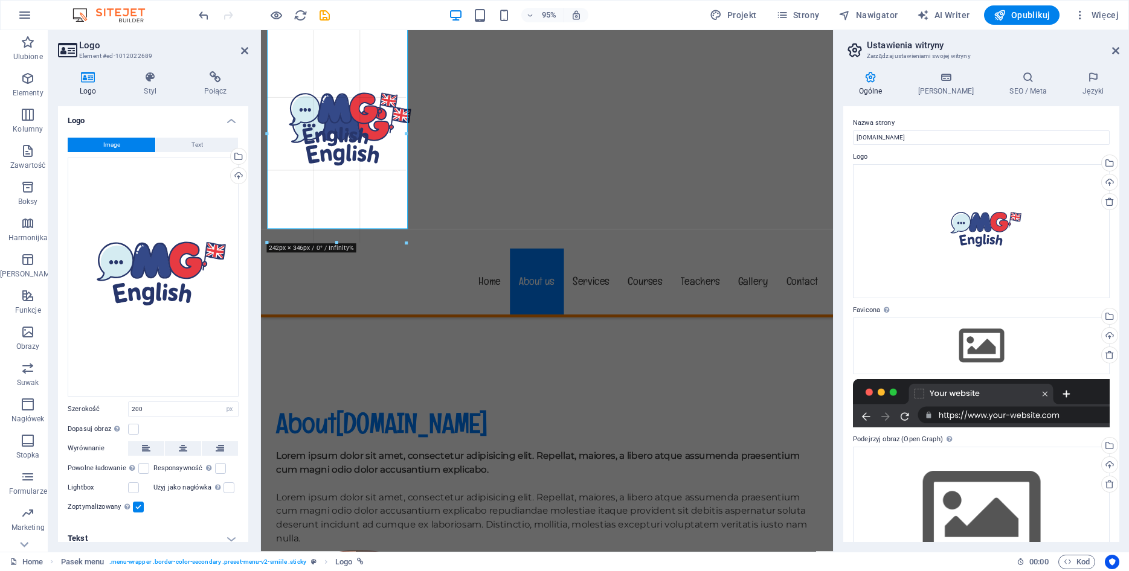
drag, startPoint x: 381, startPoint y: 109, endPoint x: 422, endPoint y: 113, distance: 40.6
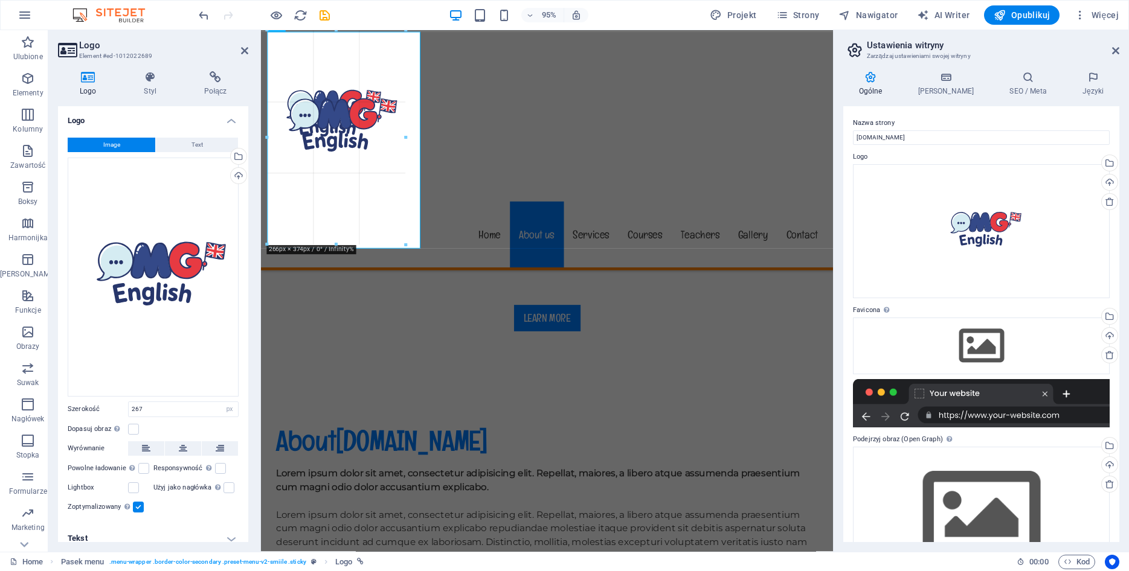
scroll to position [680, 0]
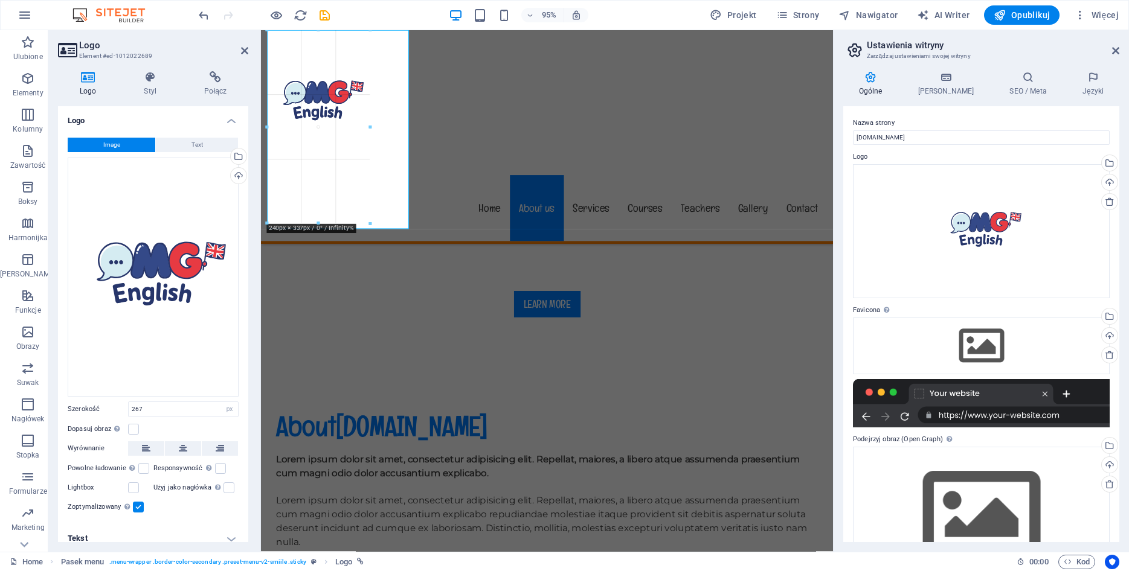
drag, startPoint x: 346, startPoint y: 248, endPoint x: 361, endPoint y: 171, distance: 78.2
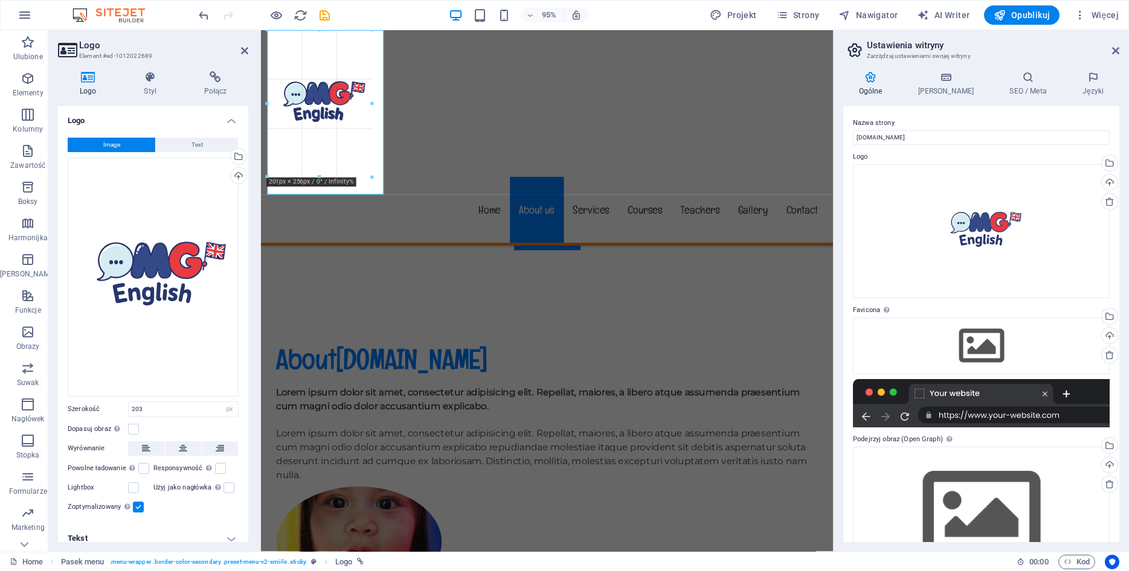
drag, startPoint x: 327, startPoint y: 195, endPoint x: 347, endPoint y: 149, distance: 49.8
type input "194"
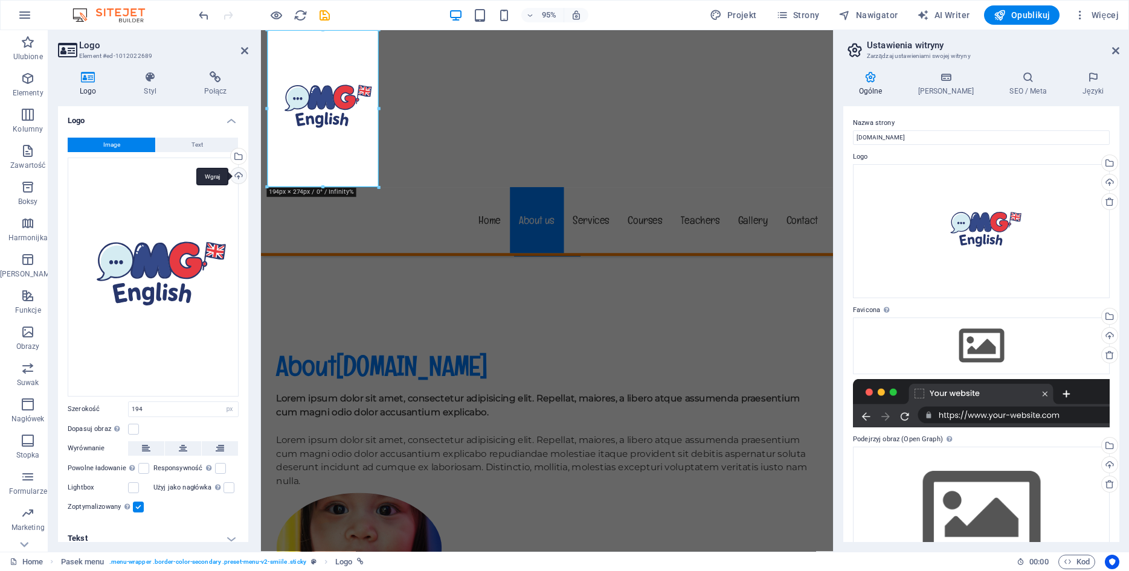
click at [239, 177] on div "Wgraj" at bounding box center [237, 177] width 18 height 18
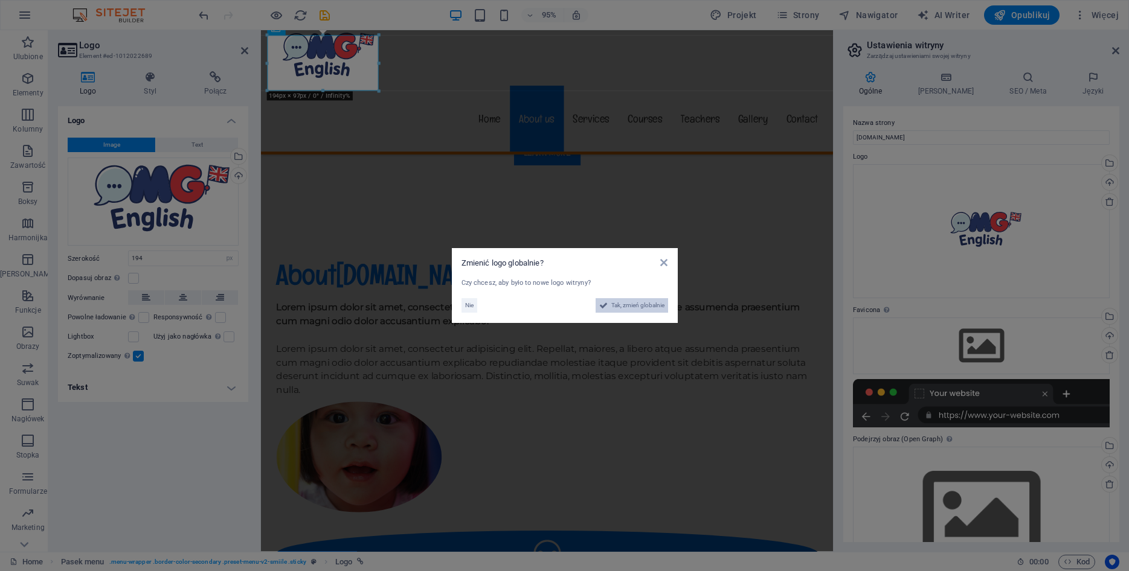
click at [618, 303] on span "Tak, zmień globalnie" at bounding box center [637, 305] width 53 height 14
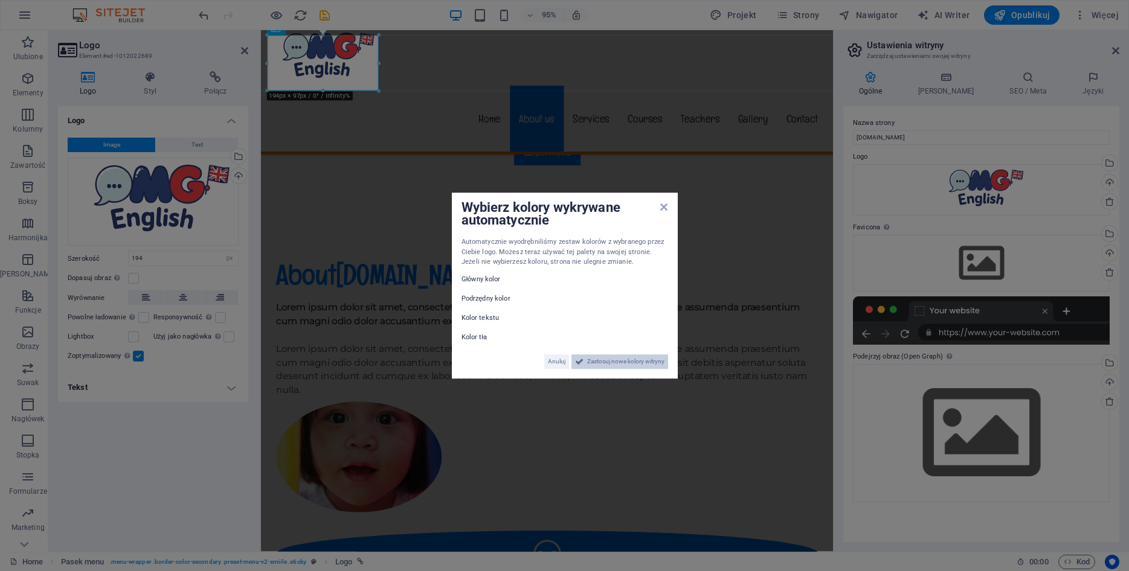
click at [617, 362] on span "Zastosuj nowe kolory witryny" at bounding box center [625, 362] width 77 height 14
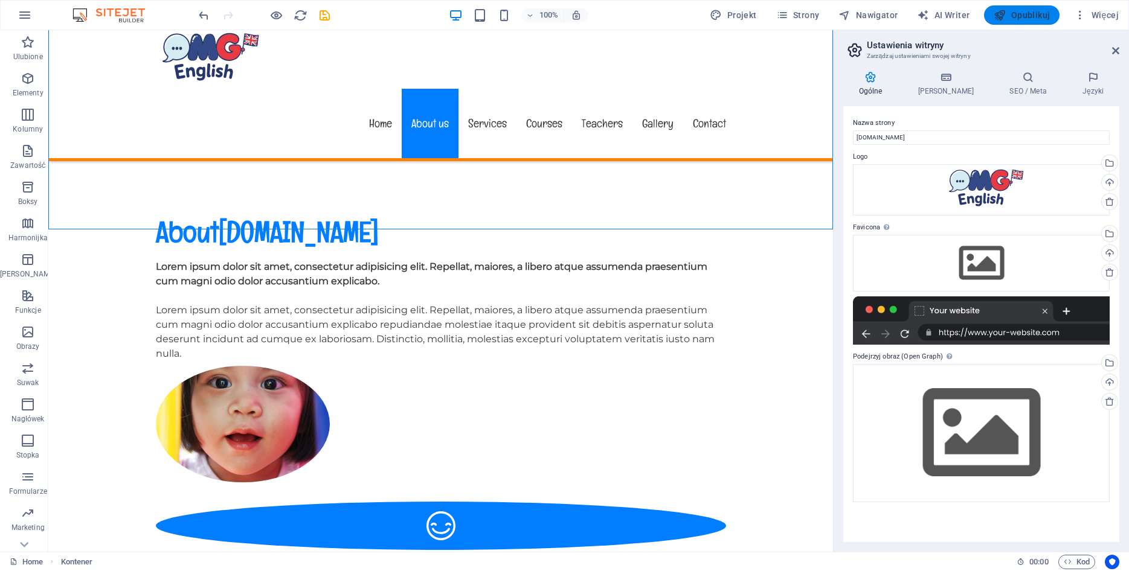
click at [1006, 18] on icon "button" at bounding box center [1000, 15] width 12 height 12
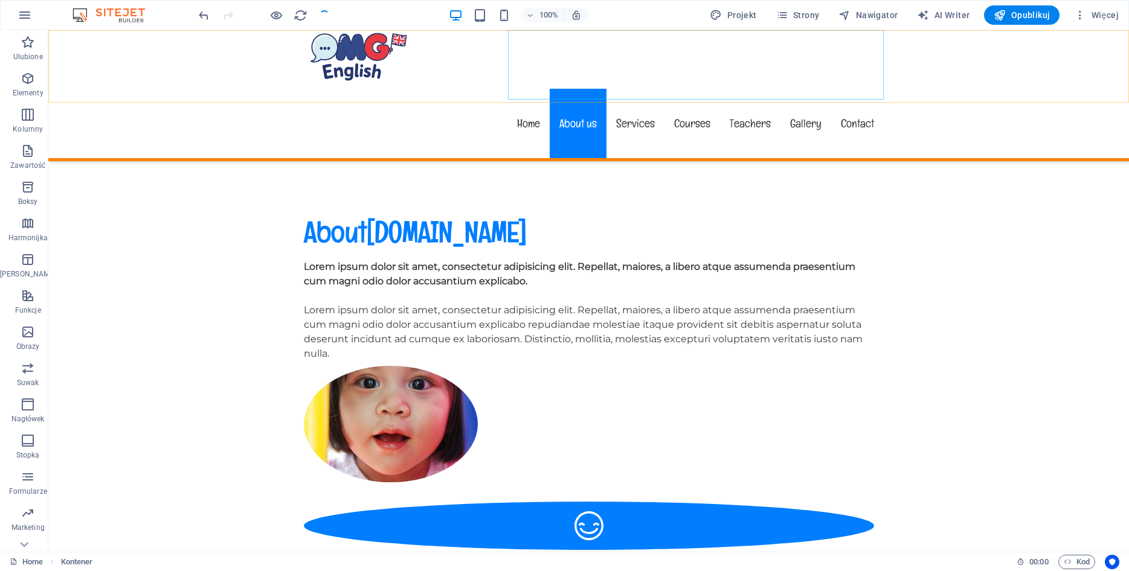
checkbox input "false"
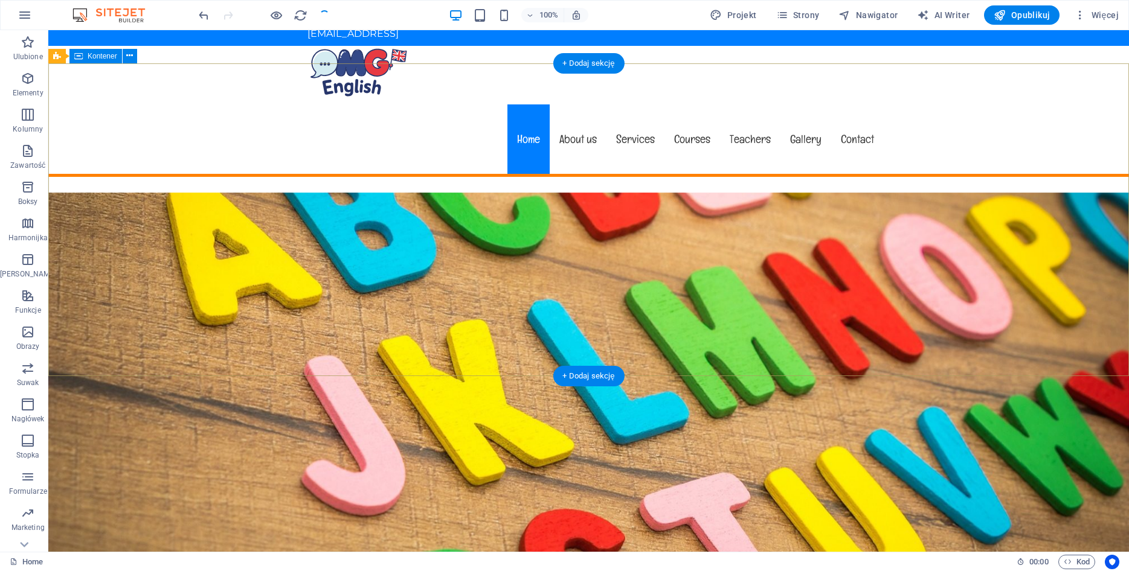
scroll to position [0, 0]
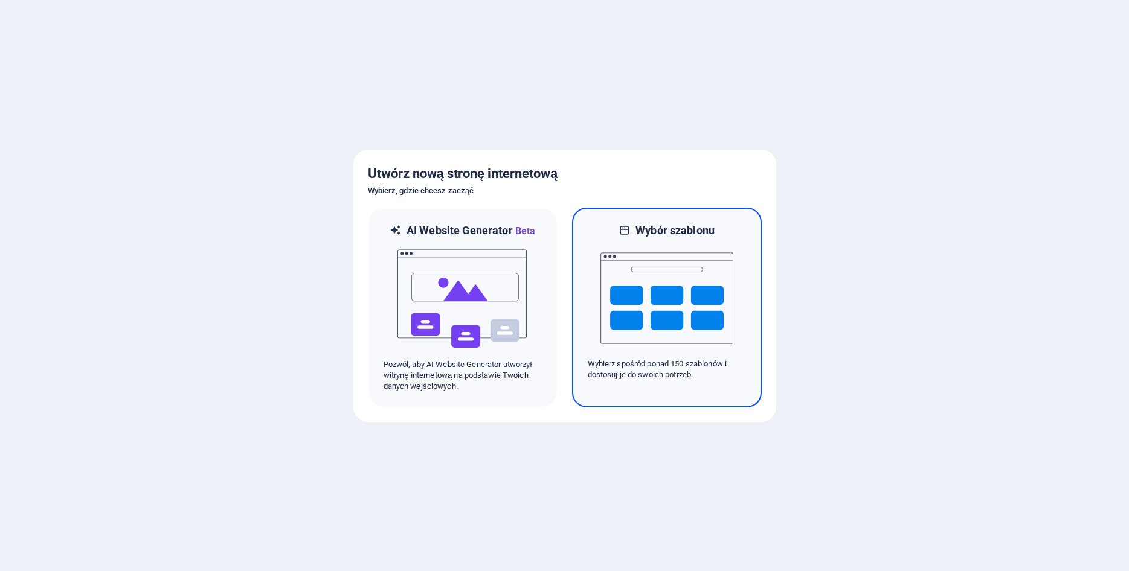
click at [687, 347] on img at bounding box center [666, 298] width 133 height 121
